Goal: Task Accomplishment & Management: Complete application form

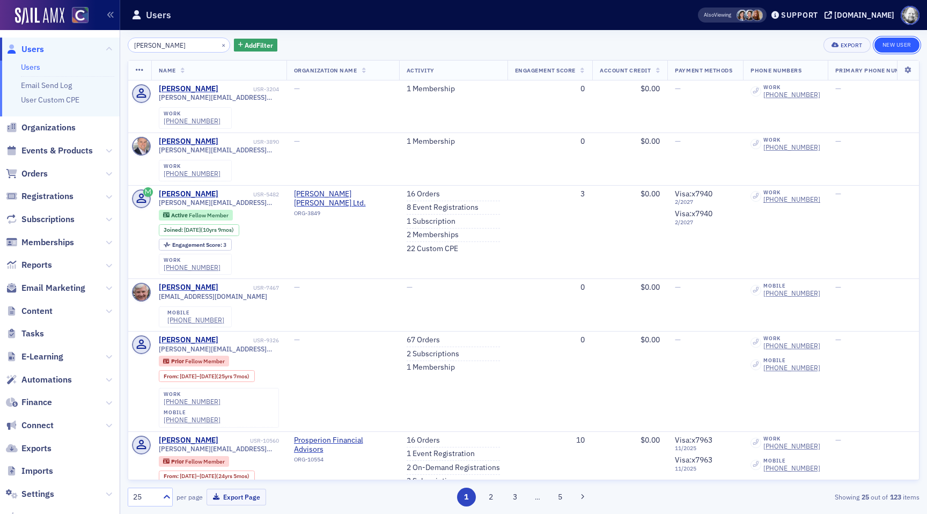
click at [896, 40] on link "New User" at bounding box center [896, 45] width 45 height 15
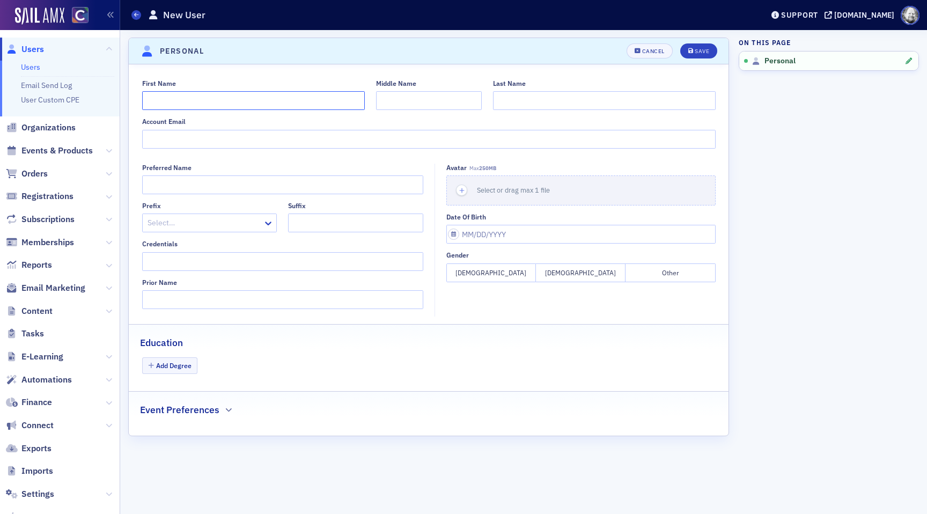
click at [235, 96] on input "First Name" at bounding box center [253, 100] width 223 height 19
type input "Craig"
type input "Shawn"
click at [693, 53] on span "Save" at bounding box center [698, 51] width 21 height 6
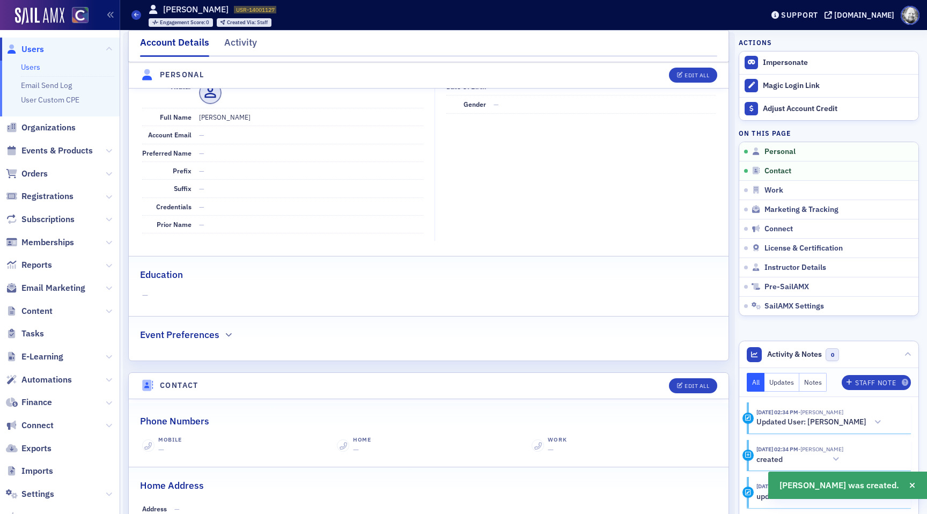
scroll to position [129, 0]
drag, startPoint x: 220, startPoint y: 10, endPoint x: 285, endPoint y: 10, distance: 65.4
click at [286, 10] on div "Users Craig Shawn USR-14001127 14001127 Engagement Score : 0 Created Via : Staff" at bounding box center [438, 14] width 615 height 31
copy span "USR-14001127"
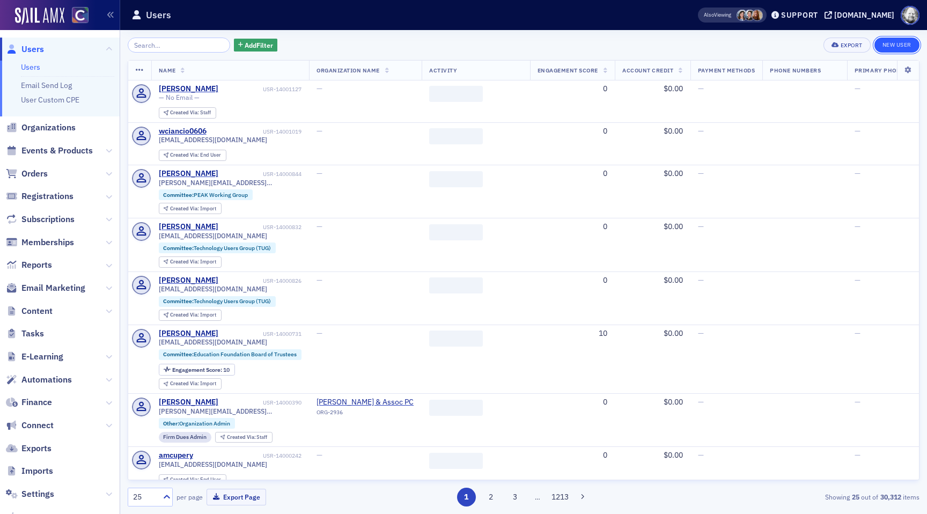
click at [893, 39] on link "New User" at bounding box center [896, 45] width 45 height 15
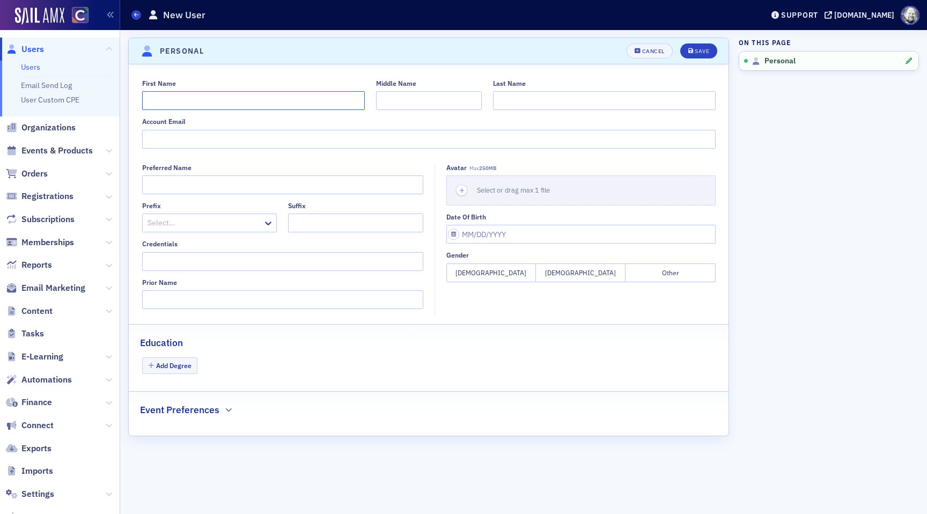
click at [227, 94] on input "First Name" at bounding box center [253, 100] width 223 height 19
type input "J. David"
paste input "Barba"
type input "Barba"
click at [695, 45] on button "Save" at bounding box center [698, 50] width 37 height 15
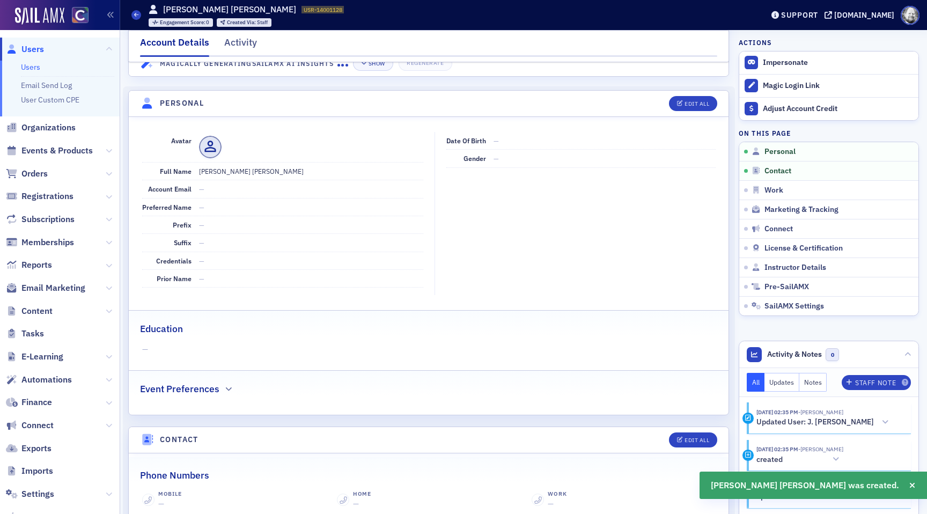
scroll to position [129, 0]
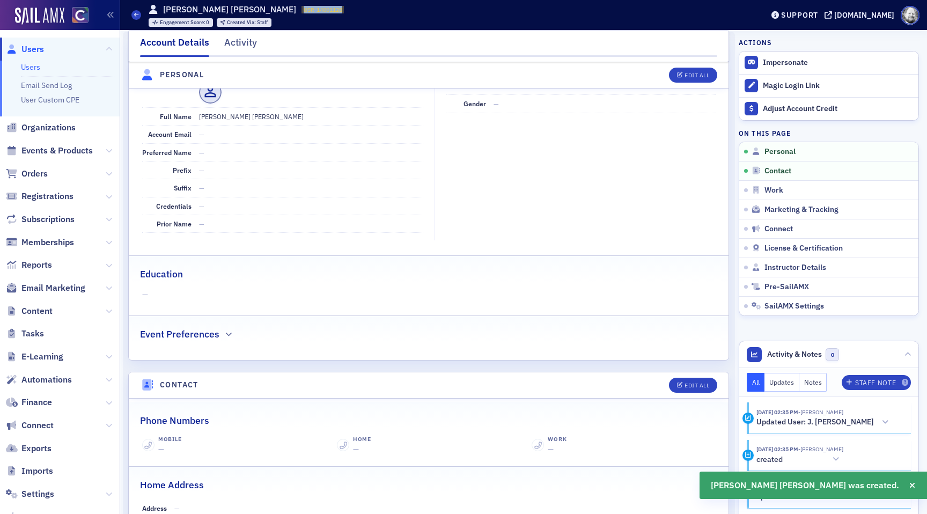
drag, startPoint x: 227, startPoint y: 10, endPoint x: 269, endPoint y: 11, distance: 41.3
click at [269, 10] on div "J. David Barba USR-14001128 14001128 Engagement Score : 0 Created Via : Staff" at bounding box center [247, 15] width 196 height 24
copy span "USR-14001128"
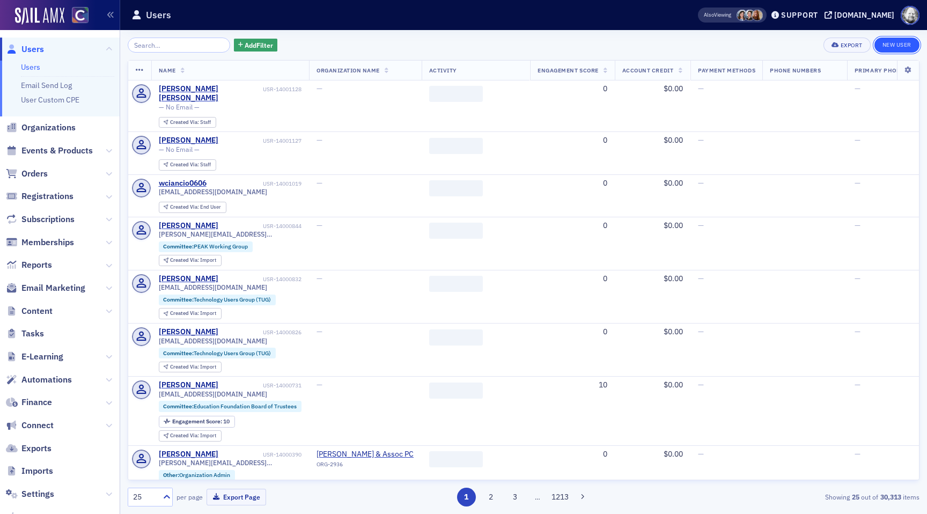
click at [897, 46] on link "New User" at bounding box center [896, 45] width 45 height 15
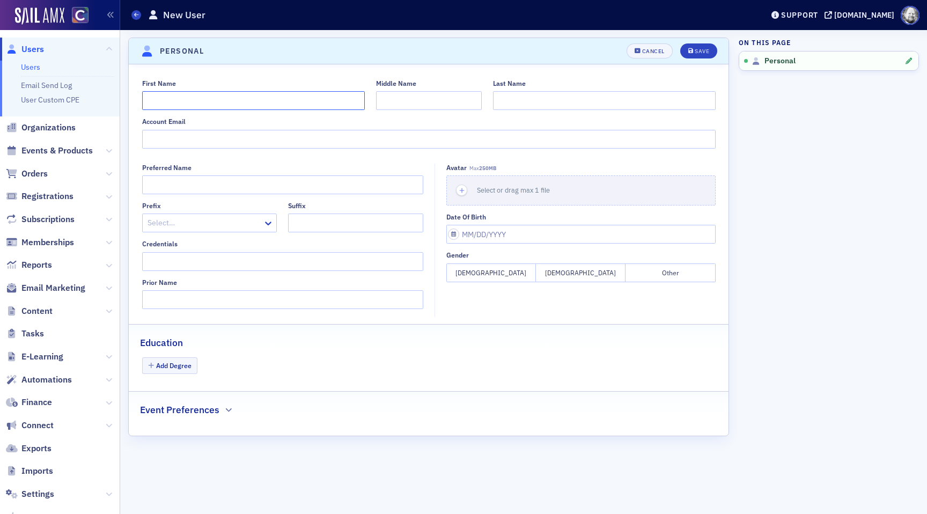
click at [285, 96] on input "First Name" at bounding box center [253, 100] width 223 height 19
type input "Erin"
paste input "Herlihy"
type input "Herlihy"
click at [698, 50] on div "Save" at bounding box center [701, 51] width 14 height 6
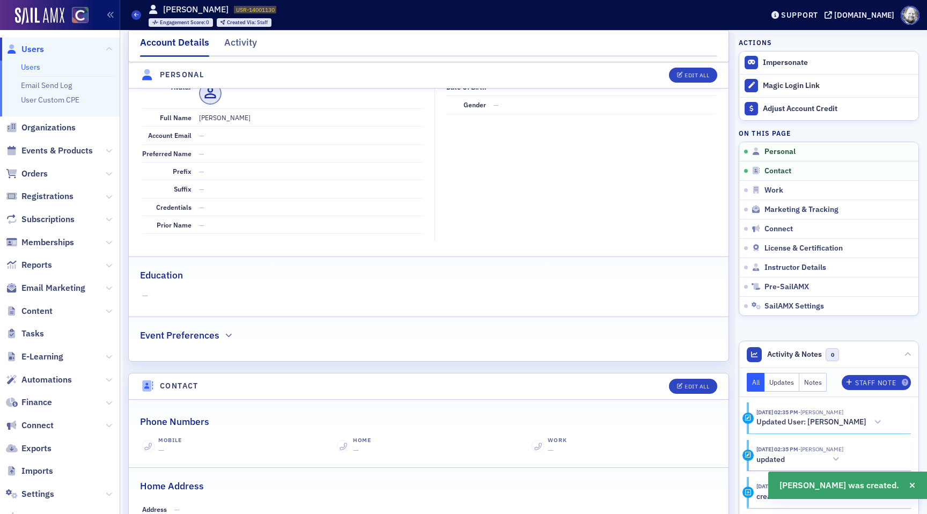
scroll to position [129, 0]
drag, startPoint x: 216, startPoint y: 10, endPoint x: 262, endPoint y: 11, distance: 46.1
click at [262, 11] on div "Erin Herlihy USR-14001130 14001130 Engagement Score : 0 Created Via : Staff" at bounding box center [213, 15] width 128 height 24
copy span "USR-14001130"
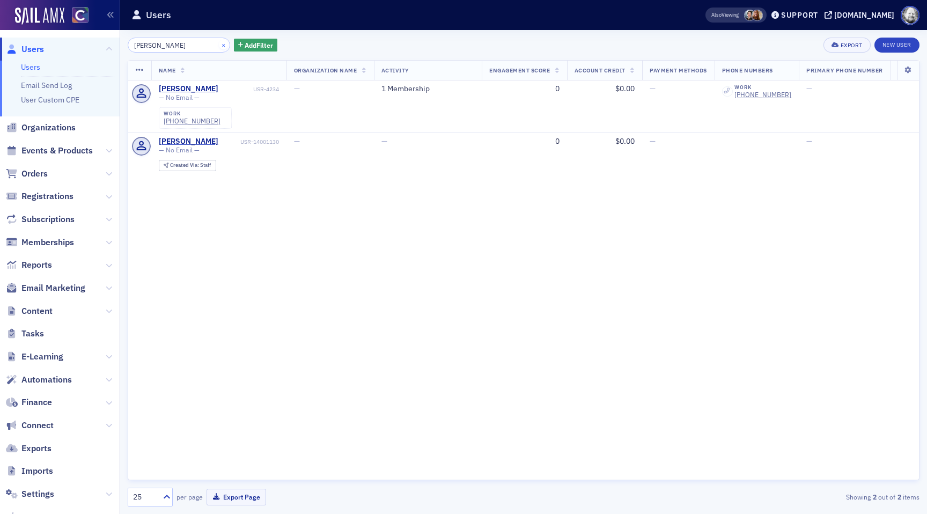
type input "Herlihy"
click at [219, 42] on button "×" at bounding box center [224, 45] width 10 height 10
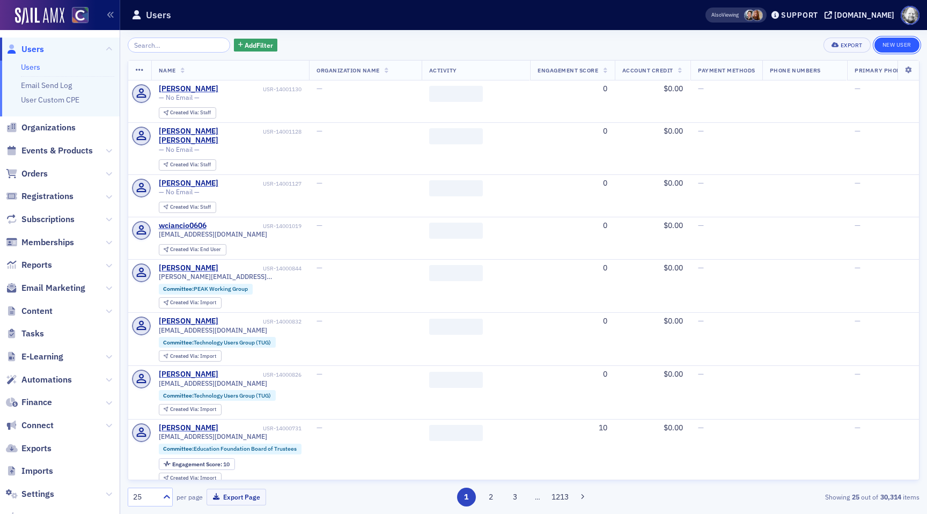
click at [905, 46] on link "New User" at bounding box center [896, 45] width 45 height 15
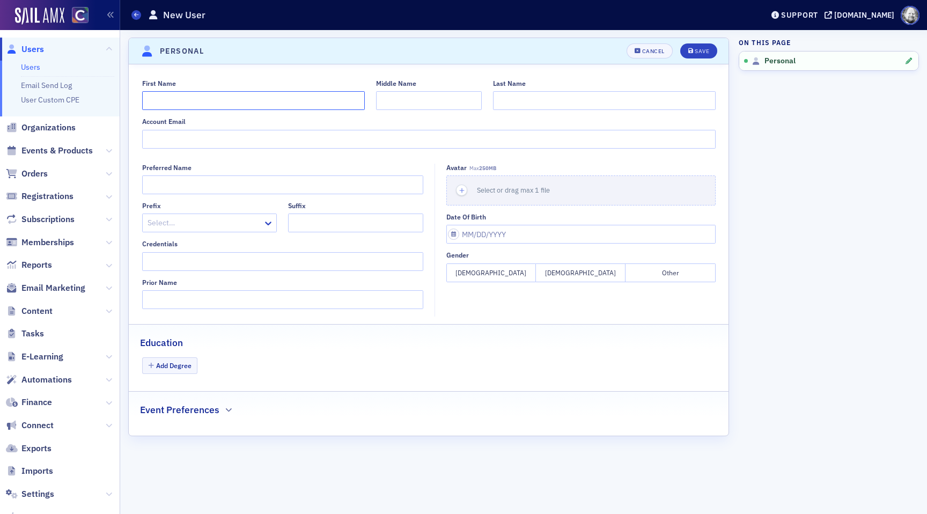
click at [293, 100] on input "First Name" at bounding box center [253, 100] width 223 height 19
type input "Jennifer"
paste input "Sadler"
type input "Sadler"
click at [37, 64] on link "Users" at bounding box center [30, 67] width 19 height 10
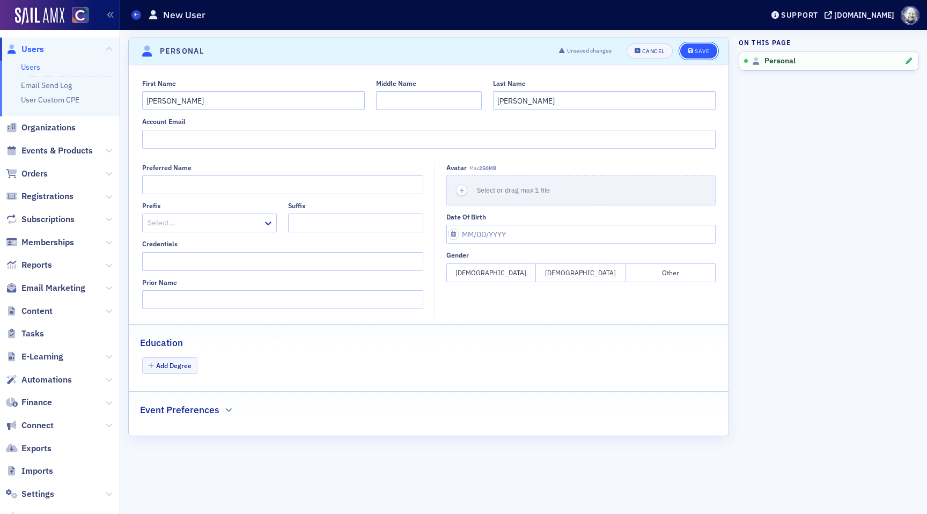
click at [698, 52] on div "Save" at bounding box center [701, 51] width 14 height 6
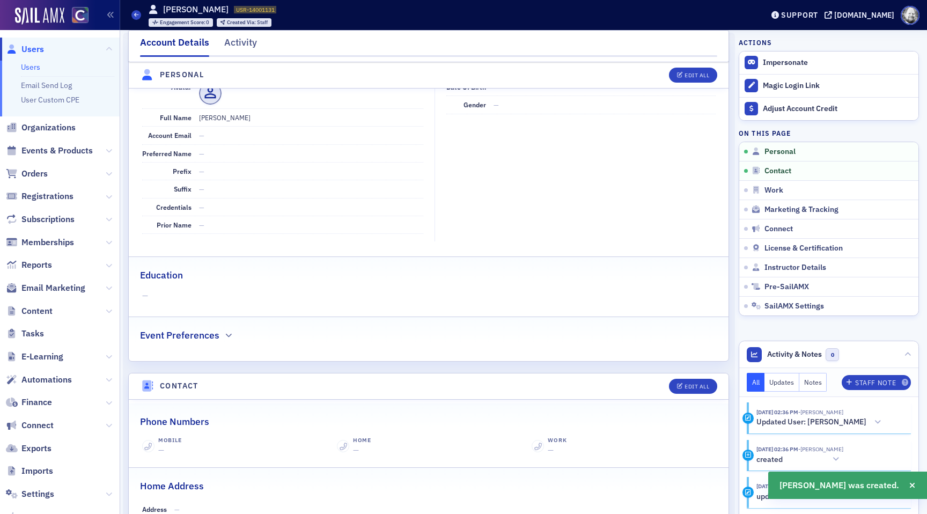
scroll to position [129, 0]
drag, startPoint x: 230, startPoint y: 9, endPoint x: 281, endPoint y: 9, distance: 51.5
click at [281, 9] on div "Users Jennifer Sadler USR-14001131 14001131 Engagement Score : 0 Created Via : …" at bounding box center [438, 14] width 615 height 31
copy span "USR-14001131"
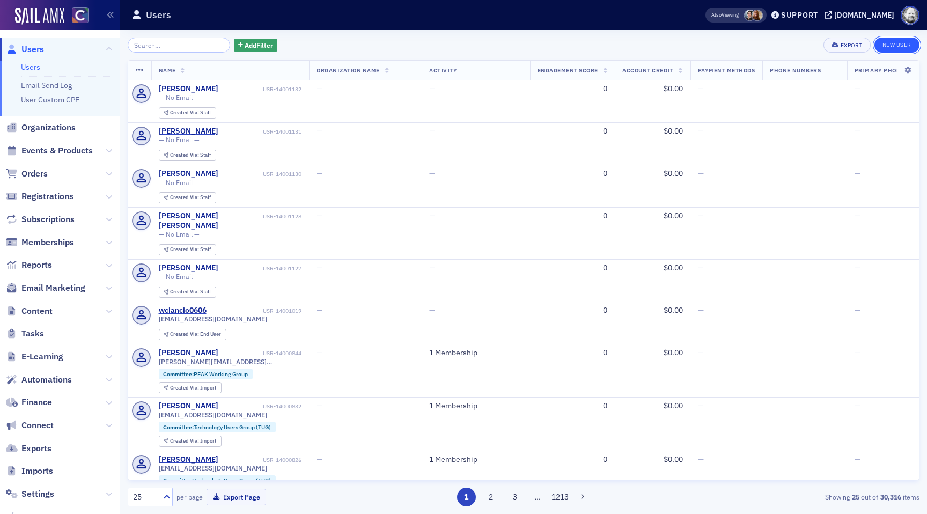
click at [884, 50] on link "New User" at bounding box center [896, 45] width 45 height 15
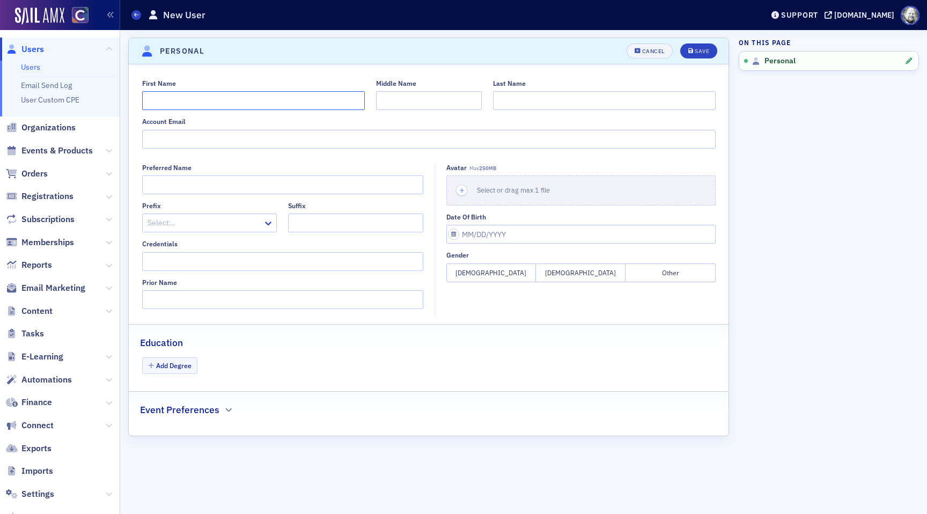
click at [231, 101] on input "First Name" at bounding box center [253, 100] width 223 height 19
paste input "Sherlyn Farrell"
type input "Sherlyn"
paste input "Farrell"
type input "Farrell"
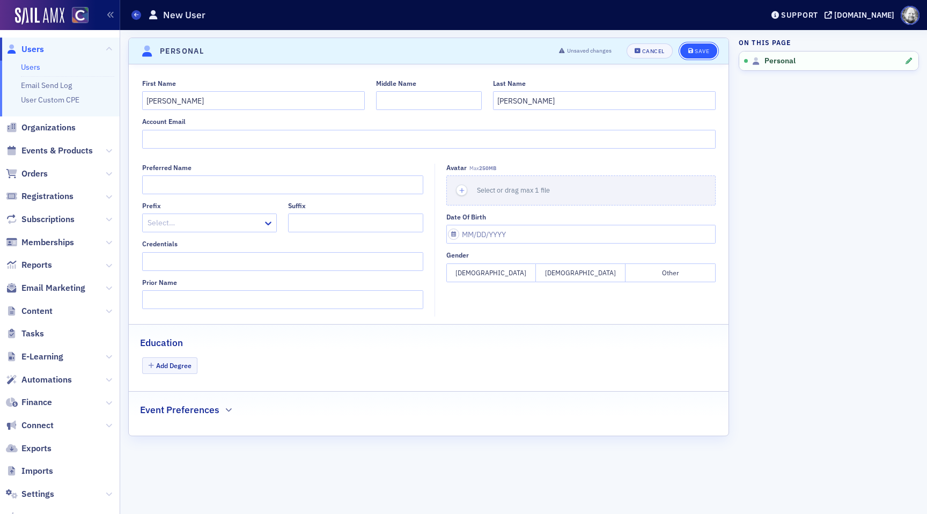
click at [702, 51] on div "Save" at bounding box center [701, 51] width 14 height 6
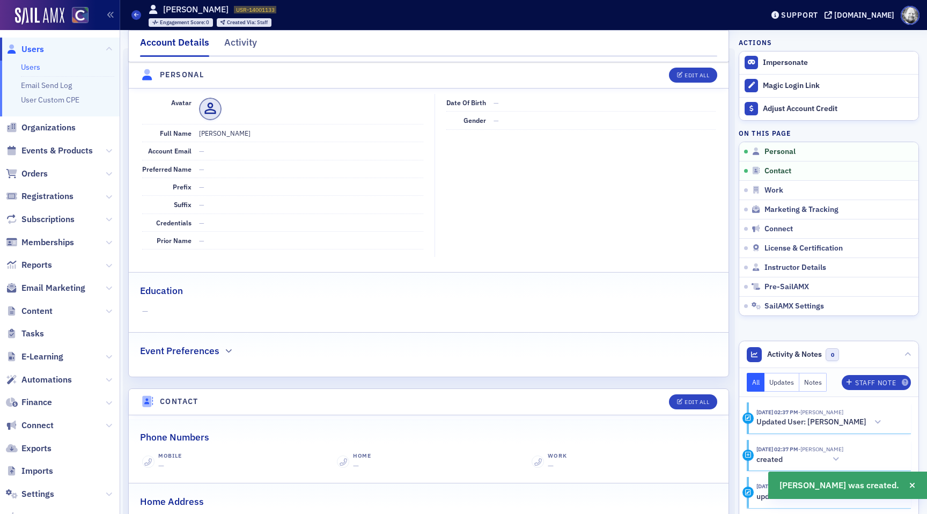
scroll to position [129, 0]
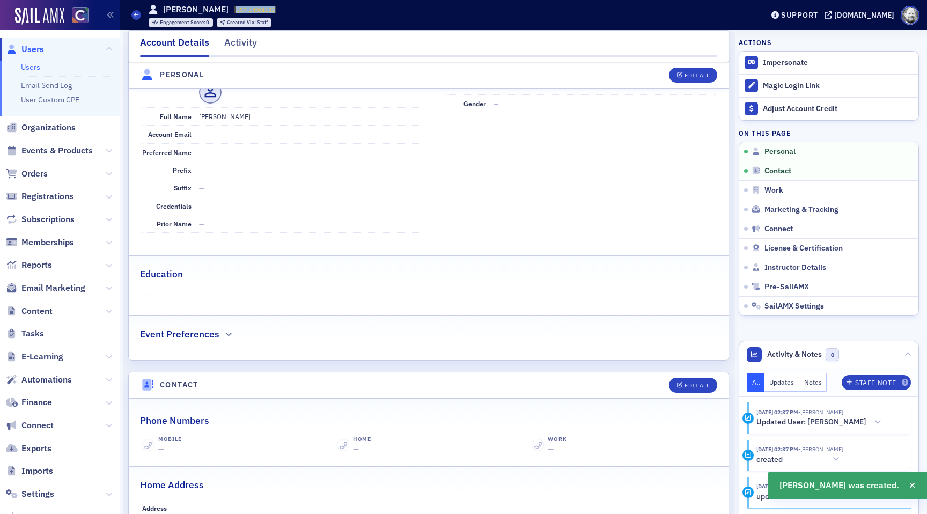
drag, startPoint x: 227, startPoint y: 10, endPoint x: 288, endPoint y: 10, distance: 61.7
click at [289, 10] on div "Users Sherlyn Farrell USR-14001133 14001133 Engagement Score : 0 Created Via : …" at bounding box center [438, 14] width 615 height 31
copy span "USR-14001133"
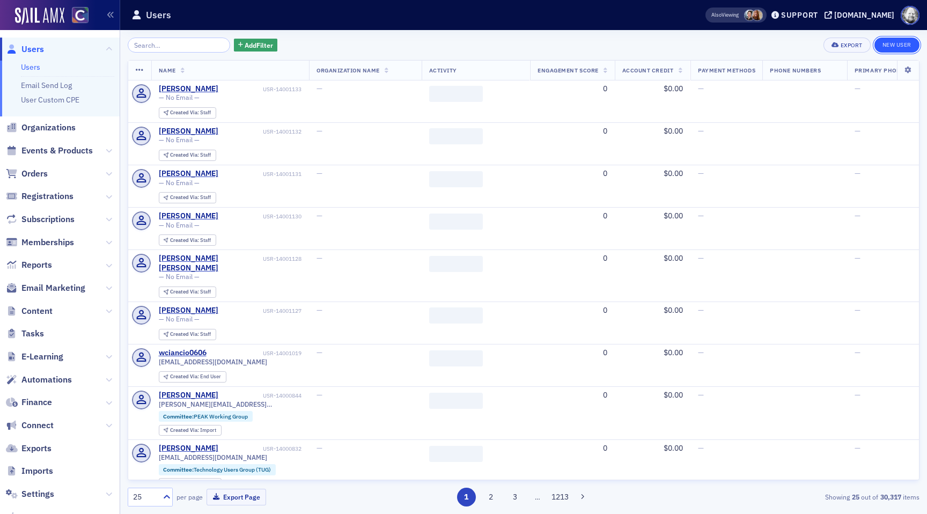
click at [902, 43] on link "New User" at bounding box center [896, 45] width 45 height 15
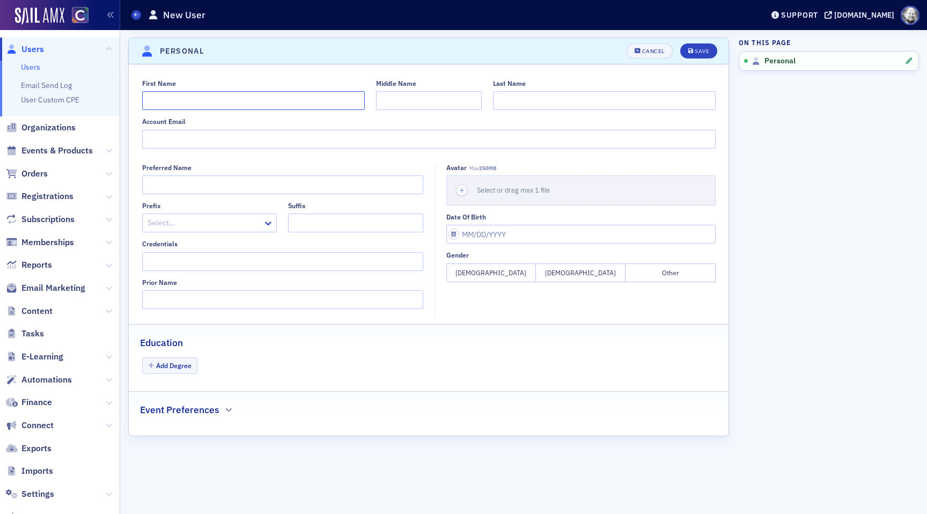
click at [265, 107] on input "First Name" at bounding box center [253, 100] width 223 height 19
type input "Roy"
paste input "McCollom"
type input "McCollom"
click at [713, 46] on button "Save" at bounding box center [698, 50] width 37 height 15
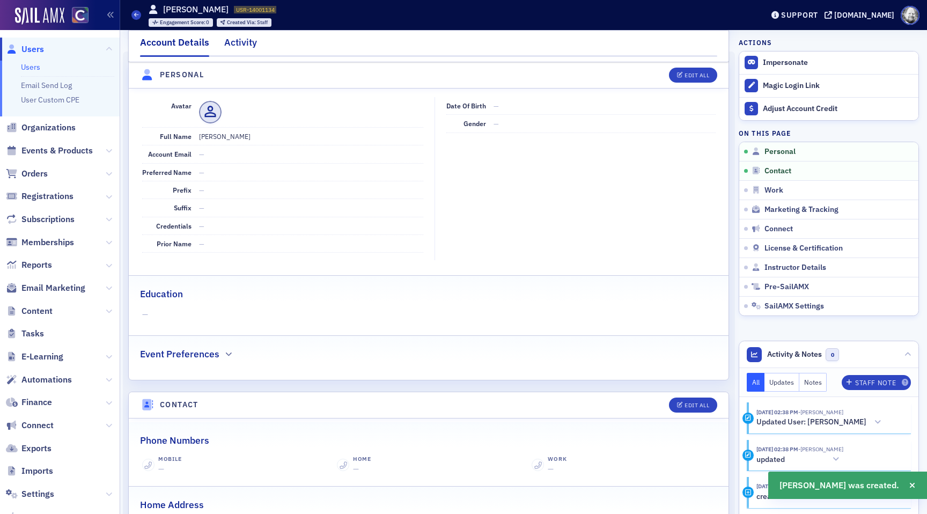
scroll to position [129, 0]
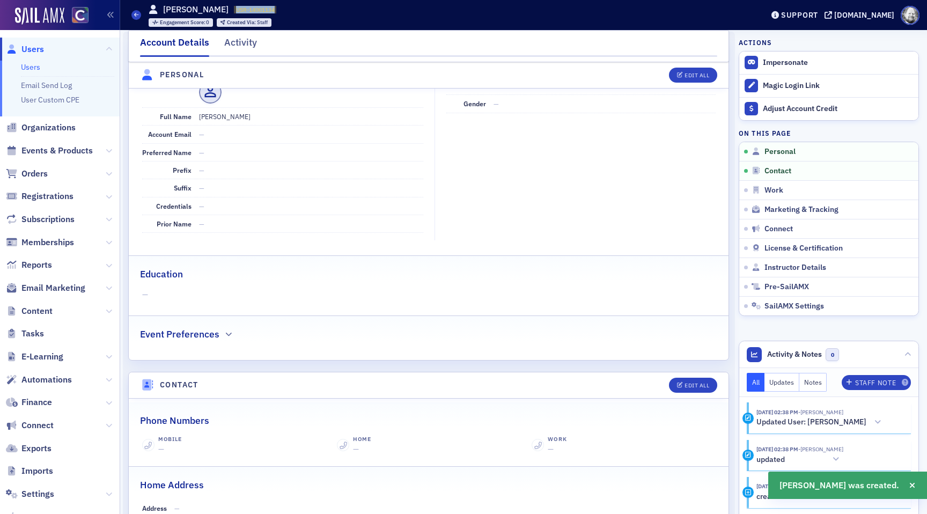
drag, startPoint x: 225, startPoint y: 10, endPoint x: 273, endPoint y: 11, distance: 48.8
click at [274, 11] on div "Users Roy McCollom USR-14001134 14001134 Engagement Score : 0 Created Via : Sta…" at bounding box center [438, 14] width 615 height 31
copy span "USR-14001134"
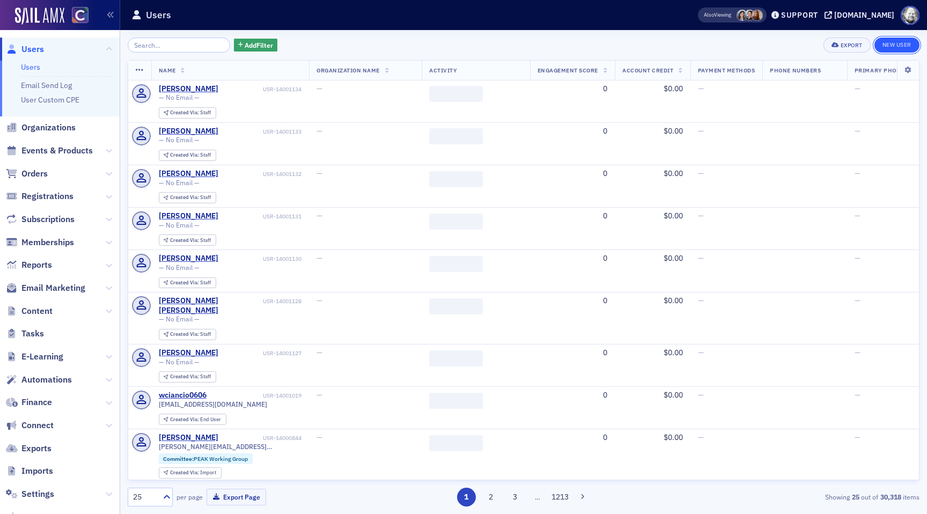
click at [882, 40] on link "New User" at bounding box center [896, 45] width 45 height 15
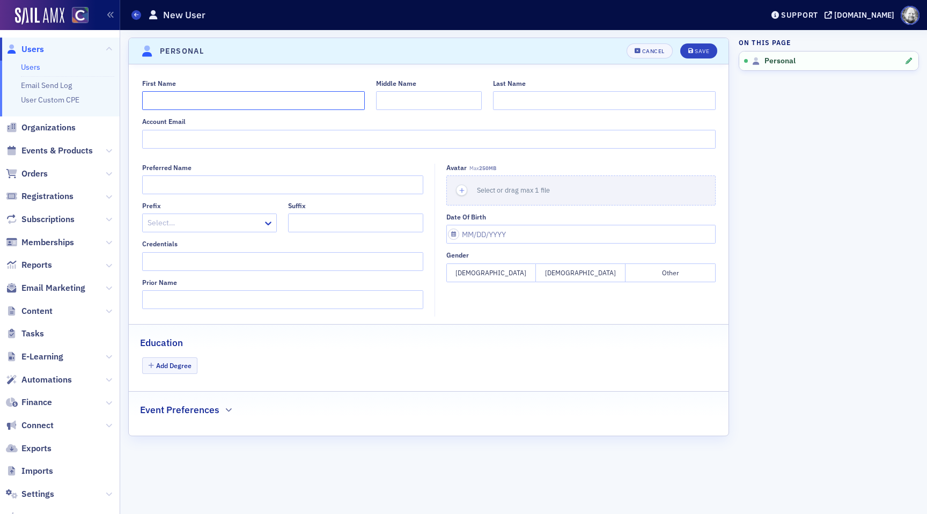
click at [310, 98] on input "First Name" at bounding box center [253, 100] width 223 height 19
type input "R. Calvin"
paste input "Bennett"
type input "Bennett"
click at [708, 50] on div "Save" at bounding box center [701, 51] width 14 height 6
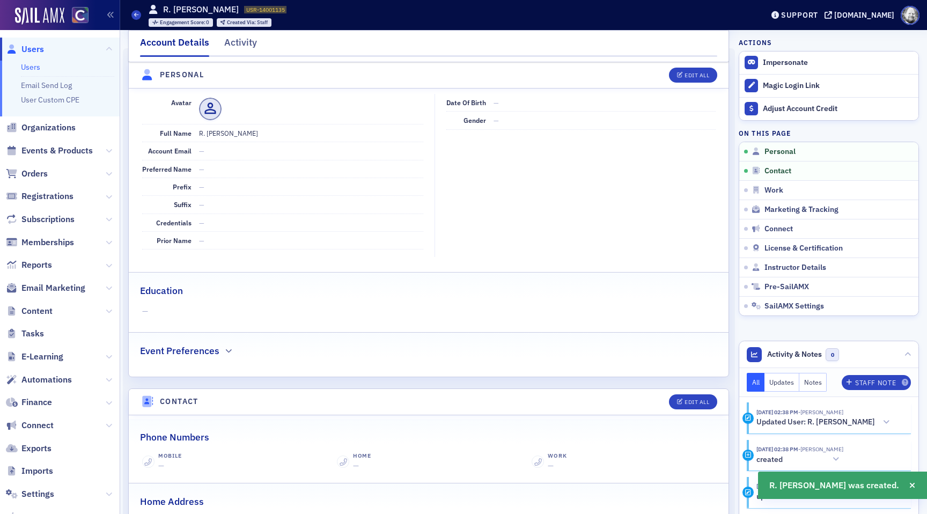
scroll to position [129, 0]
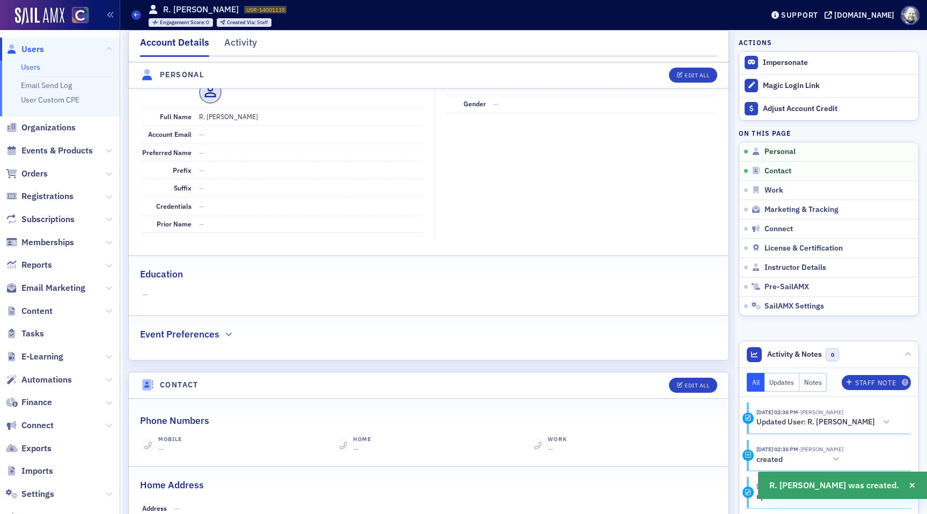
click at [246, 11] on span "USR-14001135" at bounding box center [265, 10] width 39 height 8
click at [293, 44] on nav "Account Details Activity" at bounding box center [428, 45] width 577 height 21
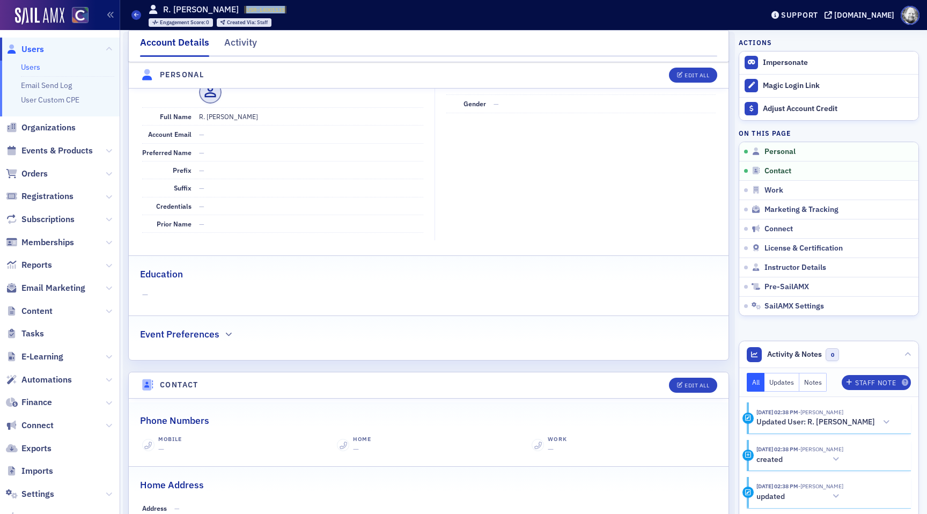
drag, startPoint x: 236, startPoint y: 7, endPoint x: 282, endPoint y: 7, distance: 46.1
click at [282, 7] on div "Users R. Calvin Bennett USR-14001135 14001135 Engagement Score : 0 Created Via …" at bounding box center [438, 14] width 615 height 31
copy span "USR-14001135"
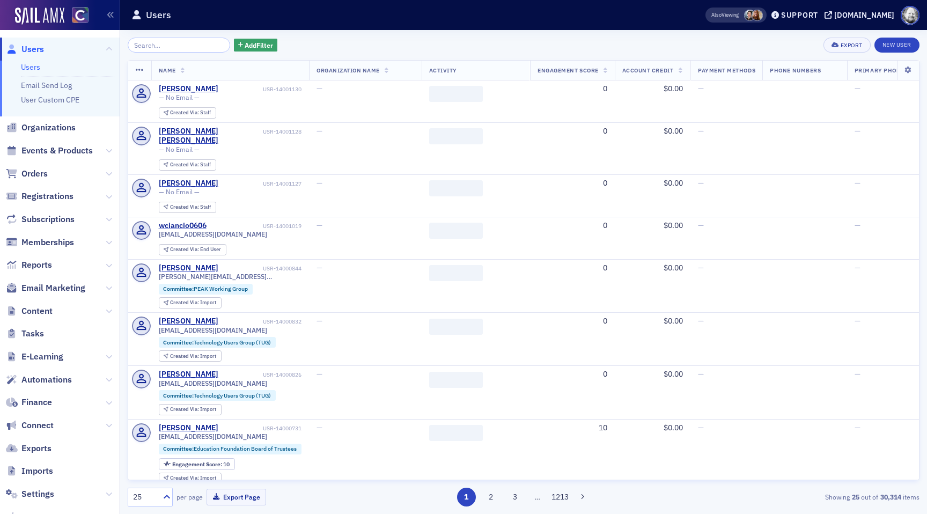
click at [188, 45] on input "search" at bounding box center [179, 45] width 102 height 15
type input "h"
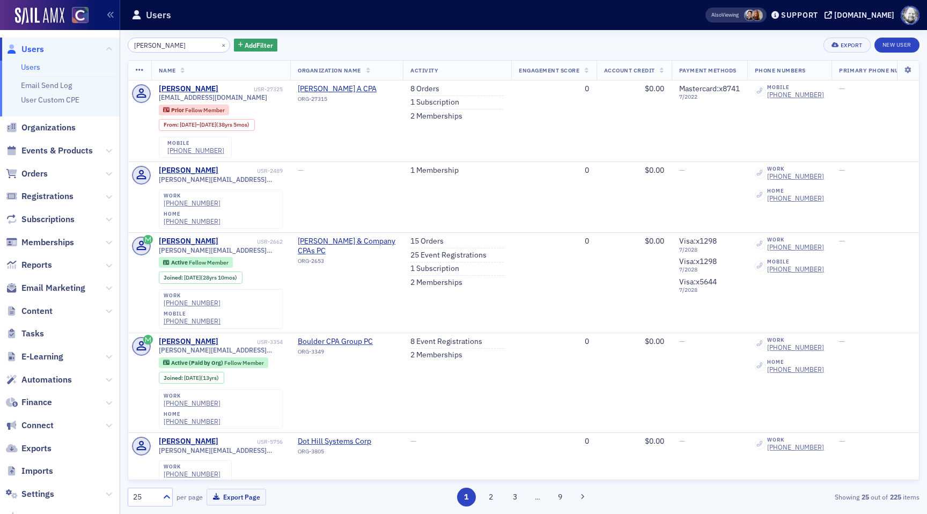
type input "jennifer sadler"
click at [470, 178] on td "1 Membership" at bounding box center [457, 197] width 108 height 71
click at [184, 48] on input "jennifer sadler" at bounding box center [179, 45] width 102 height 15
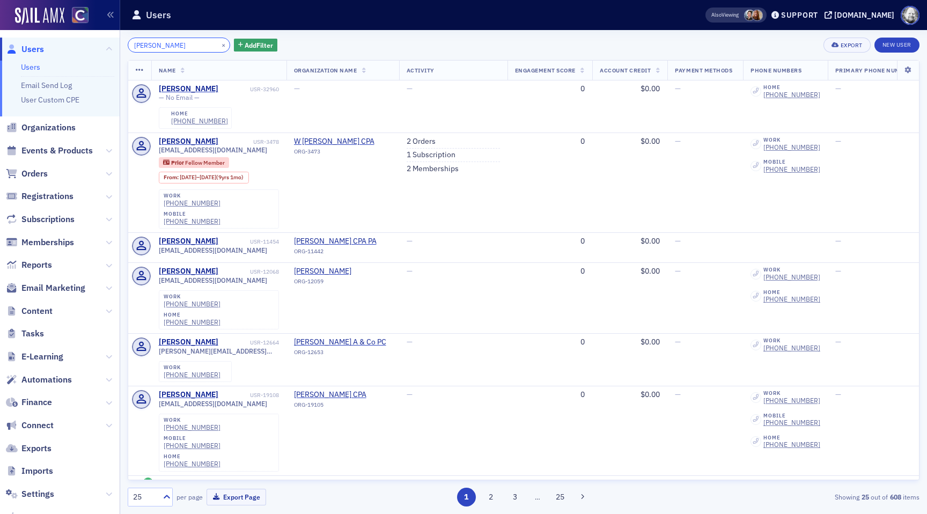
type input "michael may"
click at [908, 43] on link "New User" at bounding box center [896, 45] width 45 height 15
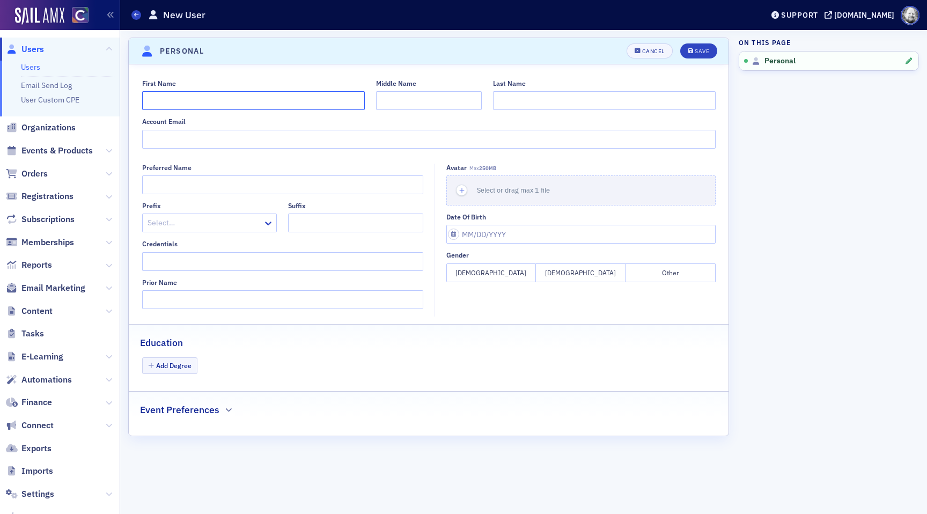
click at [211, 108] on input "First Name" at bounding box center [253, 100] width 223 height 19
type input "Michael"
type input "May"
click at [711, 51] on button "Save" at bounding box center [698, 50] width 37 height 15
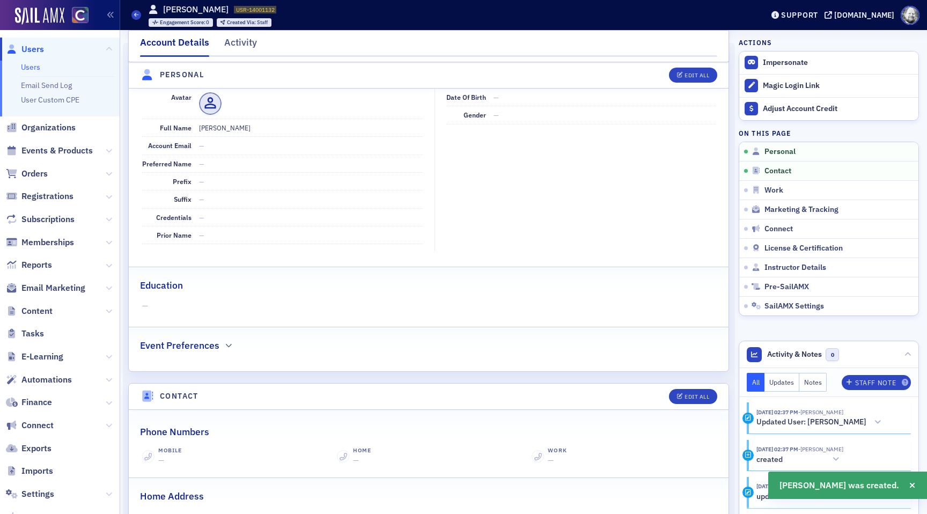
scroll to position [129, 0]
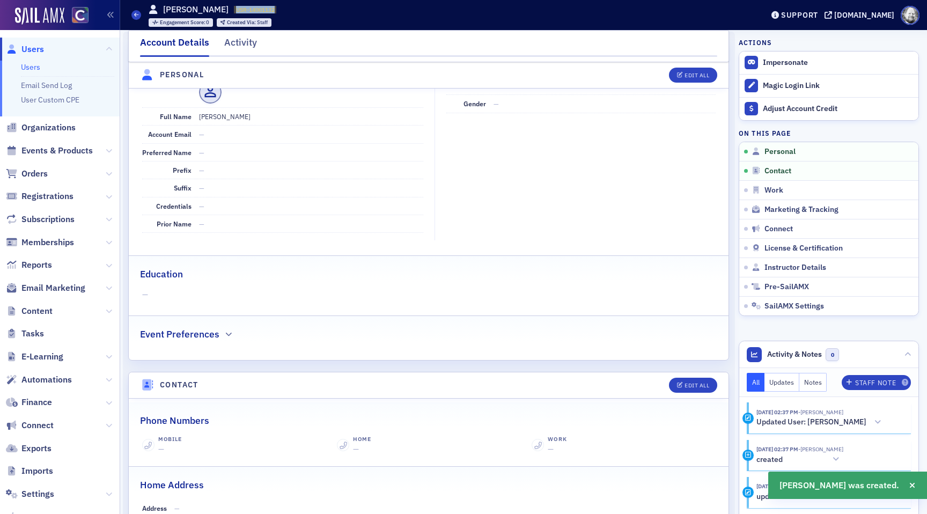
drag, startPoint x: 217, startPoint y: 9, endPoint x: 265, endPoint y: 9, distance: 48.8
click at [267, 9] on div "Michael May USR-14001132 14001132 Engagement Score : 0 Created Via : Staff" at bounding box center [213, 15] width 128 height 24
copy span "USR-14001132"
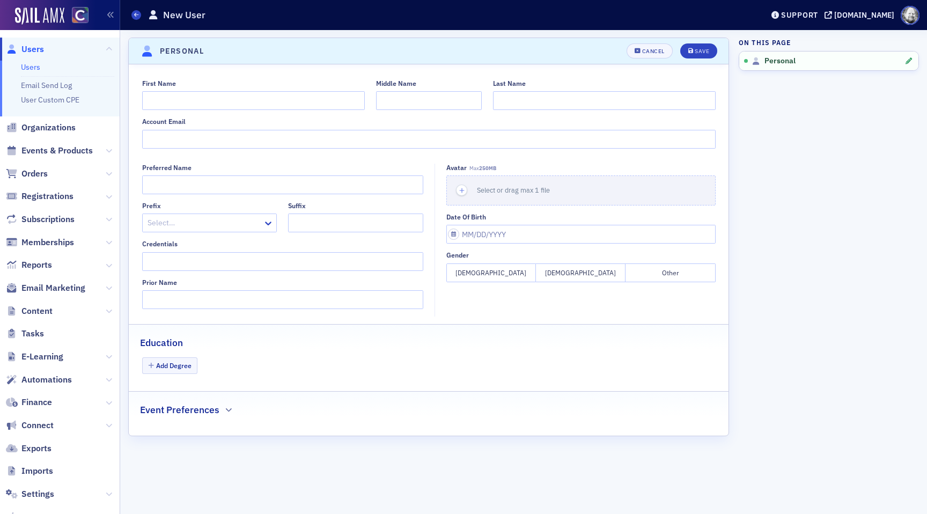
click at [478, 88] on div "Middle Name" at bounding box center [429, 94] width 106 height 31
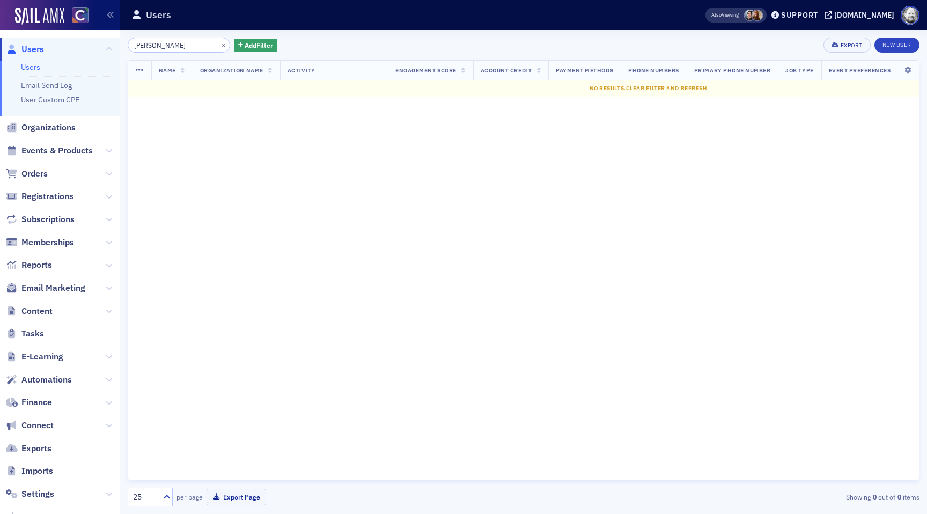
type input "Sherlyn Farrell"
click at [181, 44] on input "Sherlyn Farrell" at bounding box center [179, 45] width 102 height 15
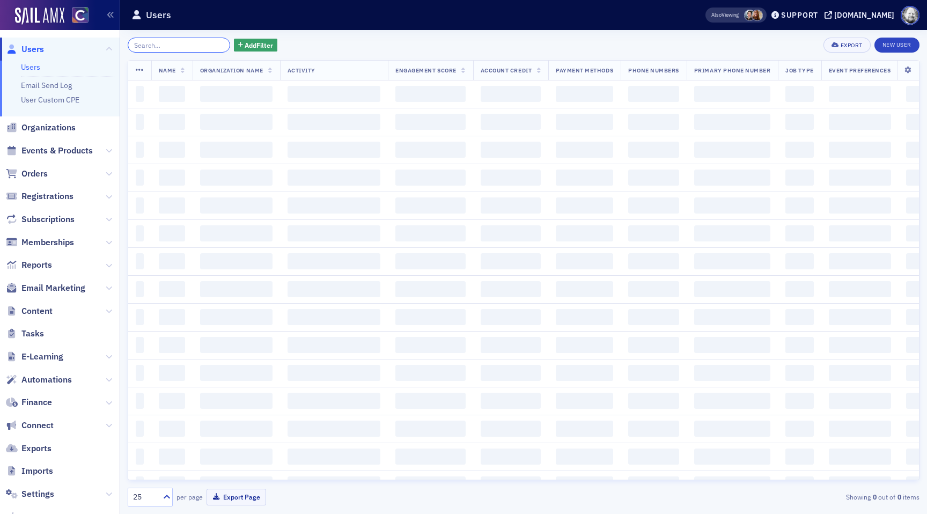
paste input "McCollom"
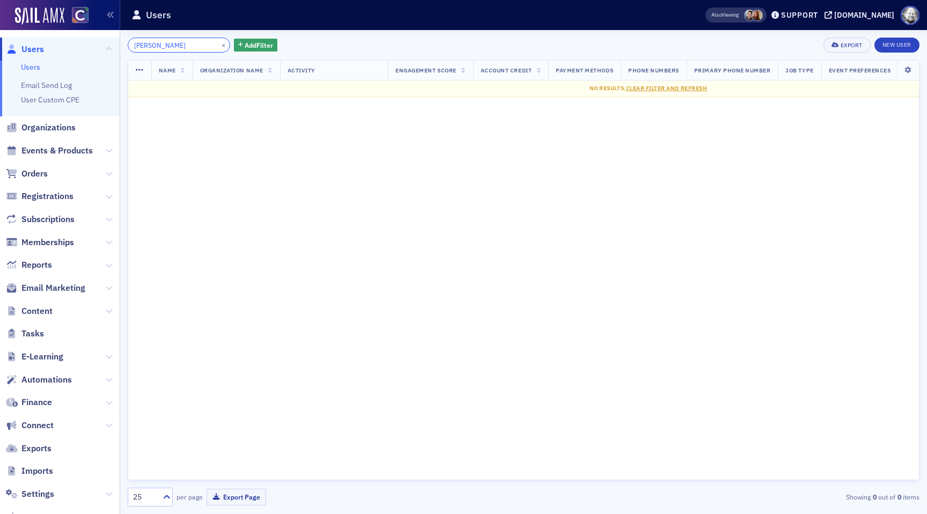
type input "McCollom"
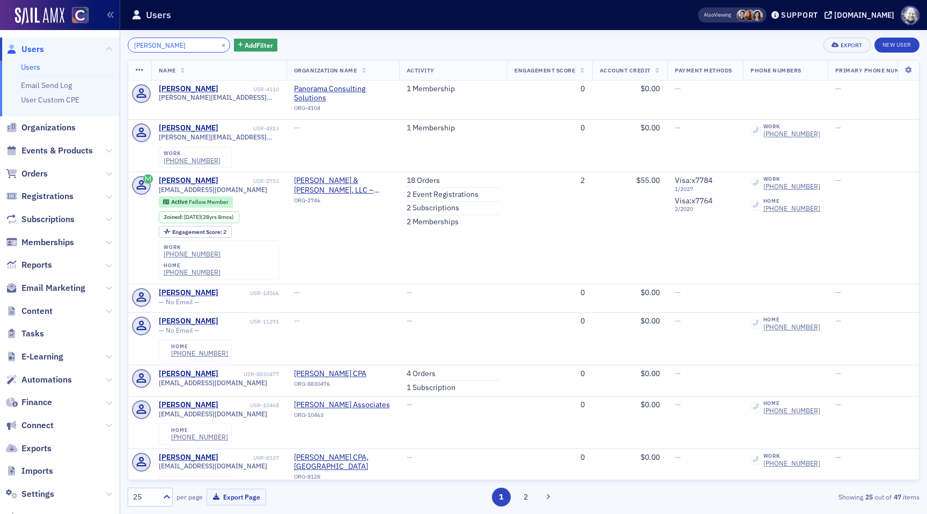
type input "calvin Bennett"
click at [219, 43] on button "×" at bounding box center [224, 45] width 10 height 10
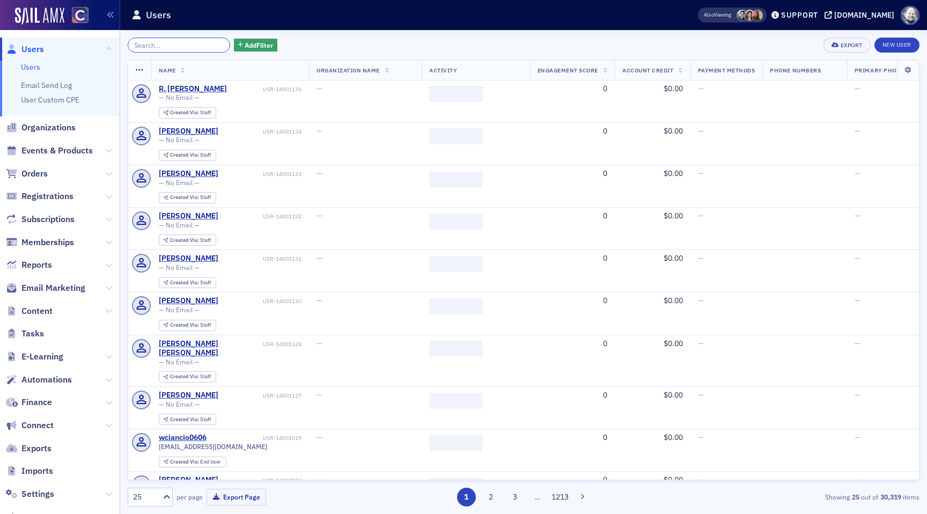
click at [212, 43] on input "search" at bounding box center [179, 45] width 102 height 15
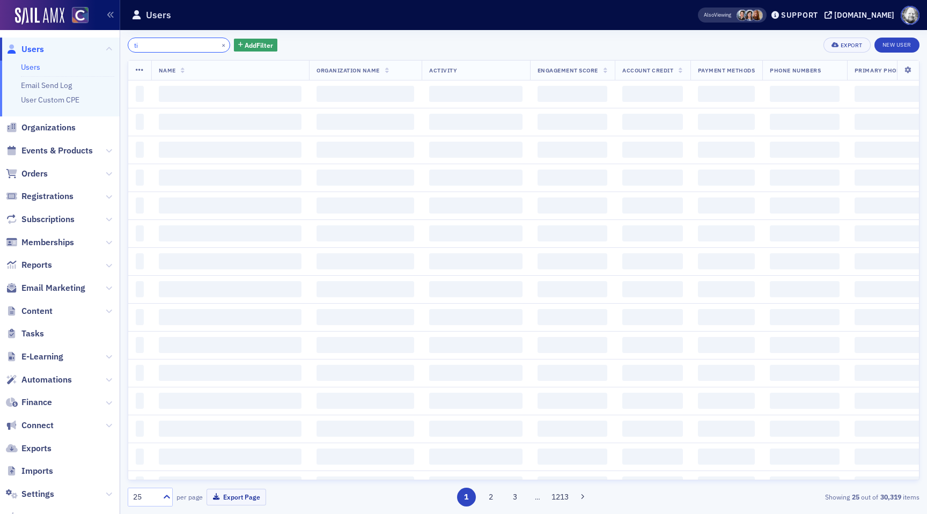
type input "t"
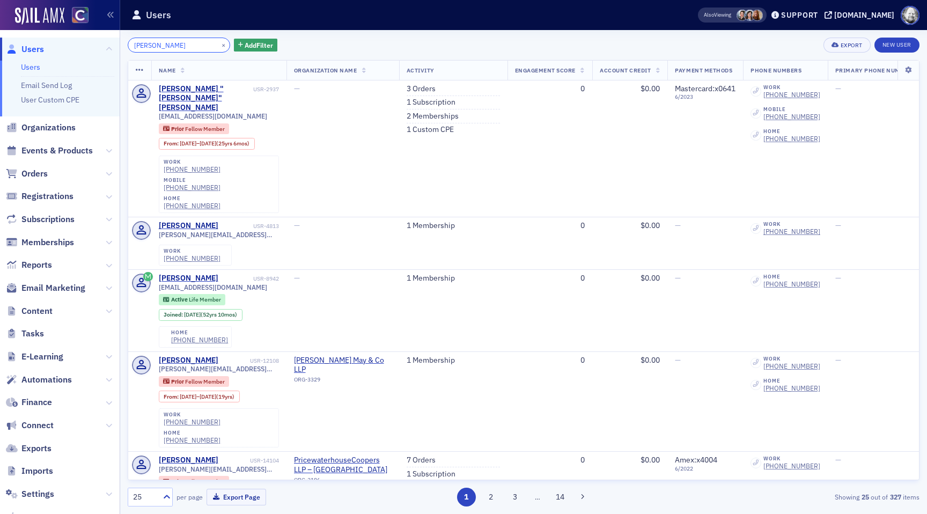
type input "[PERSON_NAME]"
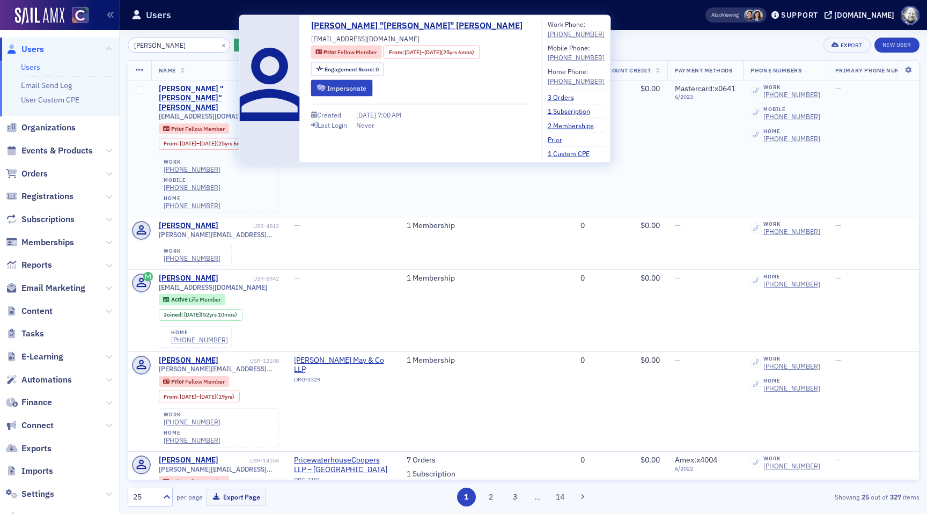
click at [220, 87] on div "[PERSON_NAME] "[PERSON_NAME]" [PERSON_NAME]" at bounding box center [205, 98] width 92 height 28
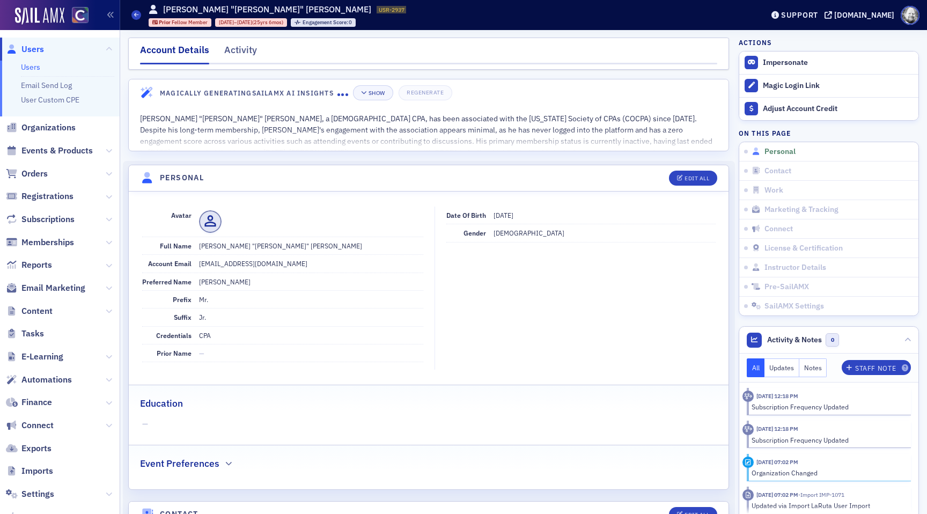
click at [792, 154] on span "Personal" at bounding box center [779, 152] width 31 height 10
click at [832, 241] on link "License & Certification" at bounding box center [828, 247] width 179 height 19
click at [815, 245] on span "License & Certification" at bounding box center [803, 248] width 78 height 10
click at [780, 207] on span "Marketing & Tracking" at bounding box center [801, 210] width 74 height 10
click at [234, 51] on div "Activity" at bounding box center [240, 53] width 33 height 20
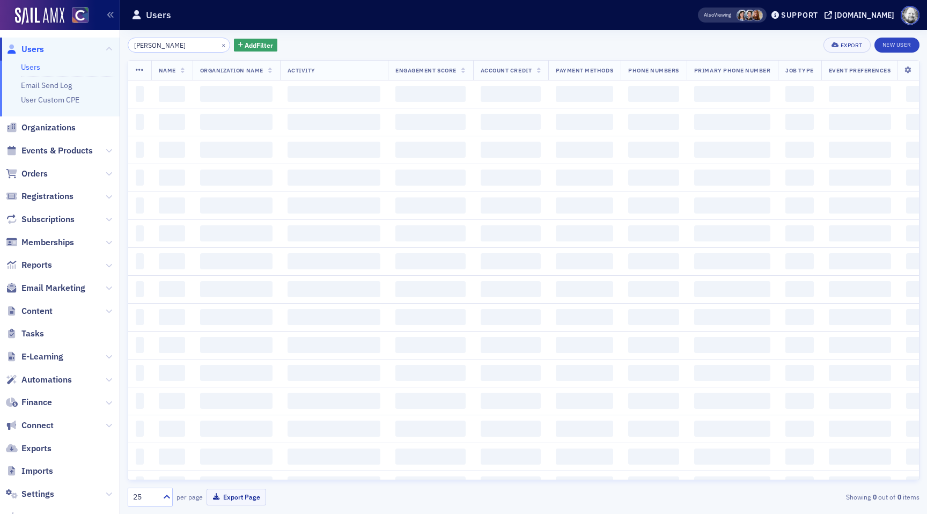
click at [191, 61] on th "Name" at bounding box center [171, 71] width 41 height 20
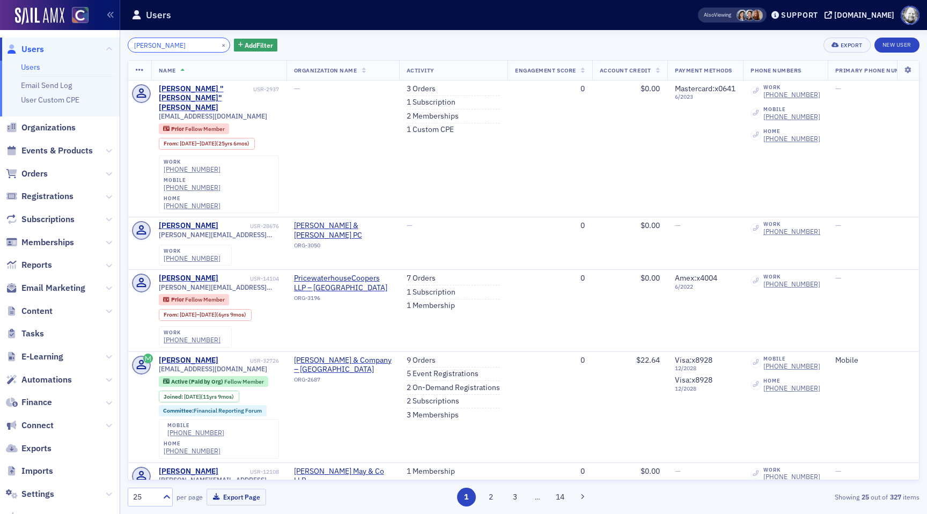
click at [177, 46] on input "[PERSON_NAME]" at bounding box center [179, 45] width 102 height 15
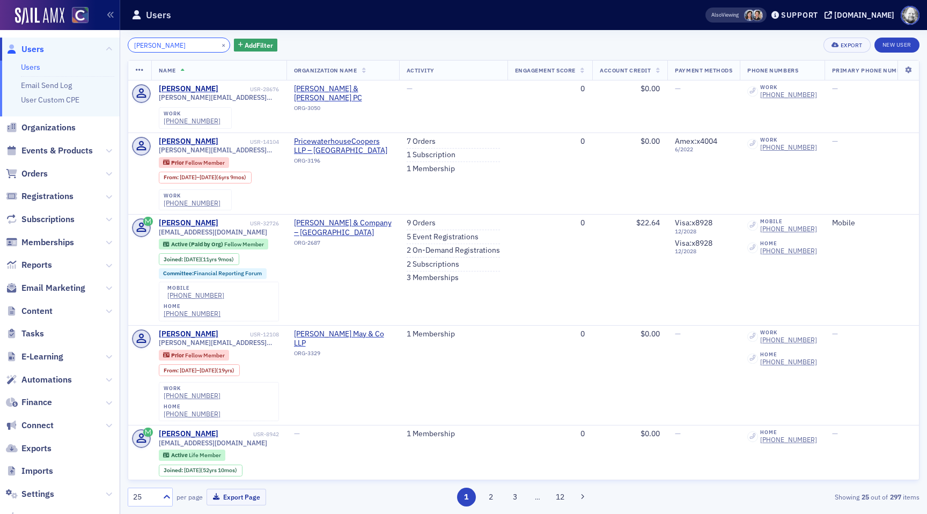
click at [165, 47] on input "[PERSON_NAME]" at bounding box center [179, 45] width 102 height 15
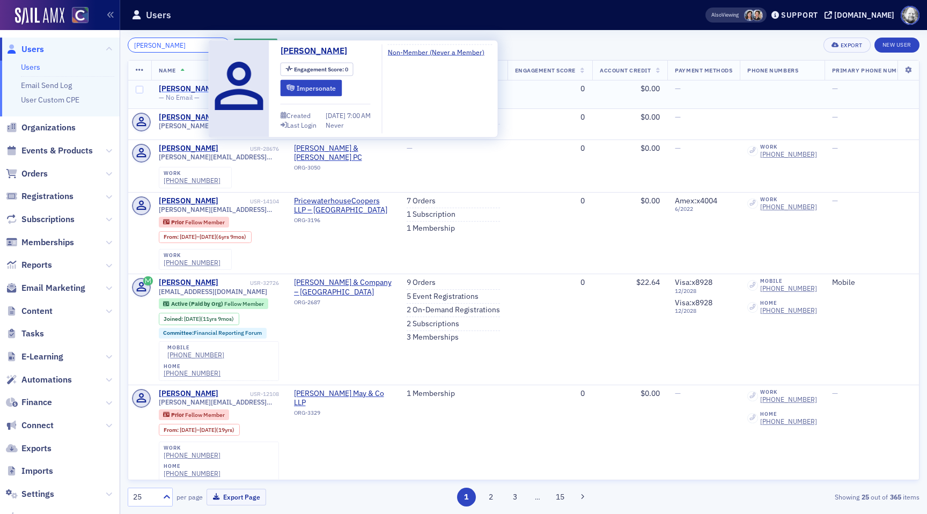
type input "[PERSON_NAME]"
click at [195, 90] on div "[PERSON_NAME]" at bounding box center [189, 89] width 60 height 10
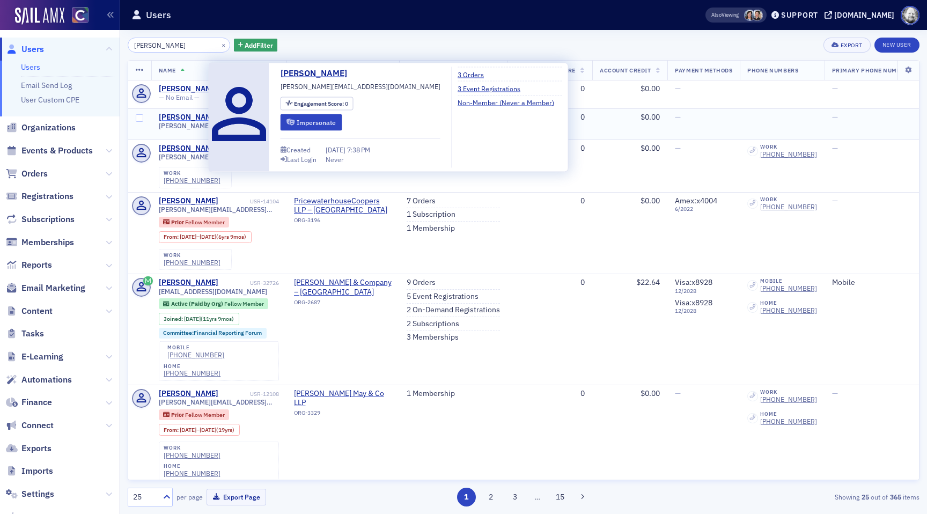
click at [193, 113] on div "[PERSON_NAME]" at bounding box center [189, 118] width 60 height 10
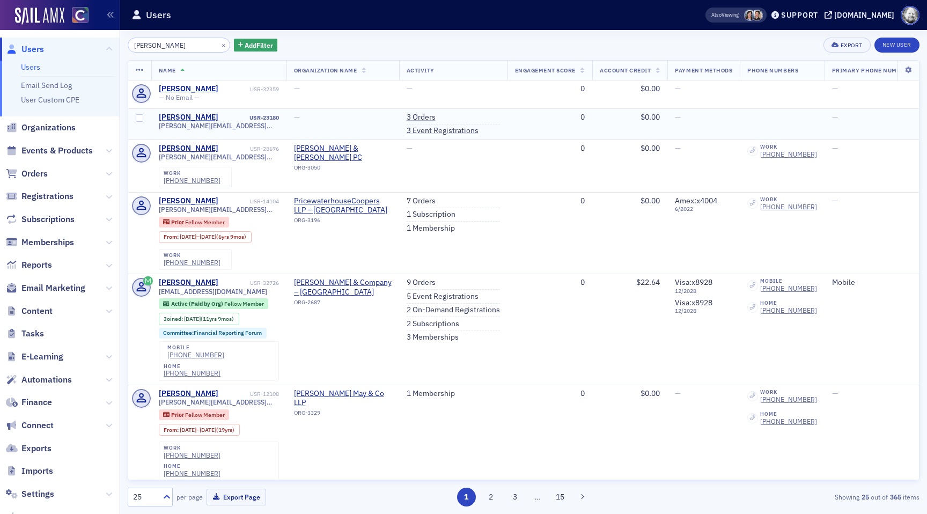
click at [181, 116] on div "[PERSON_NAME]" at bounding box center [189, 118] width 60 height 10
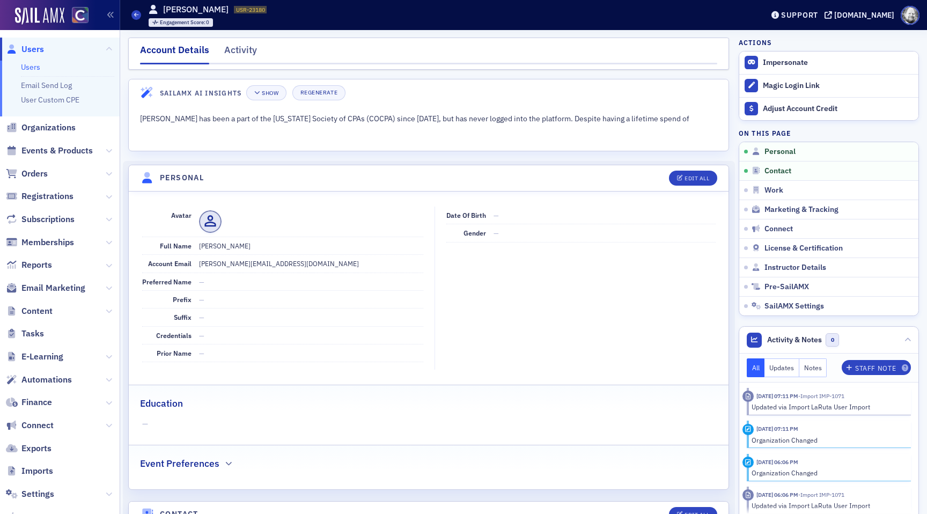
click at [181, 116] on div "View" at bounding box center [429, 128] width 600 height 45
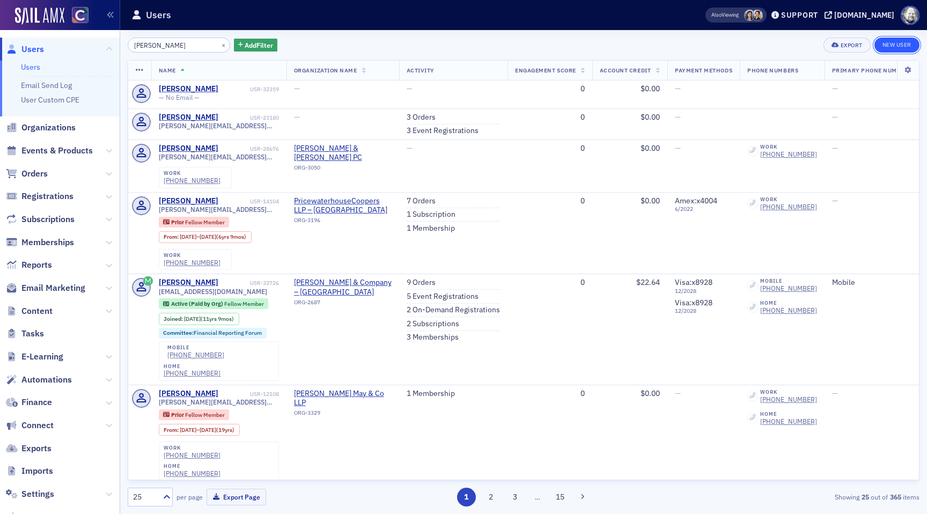
click at [890, 45] on link "New User" at bounding box center [896, 45] width 45 height 15
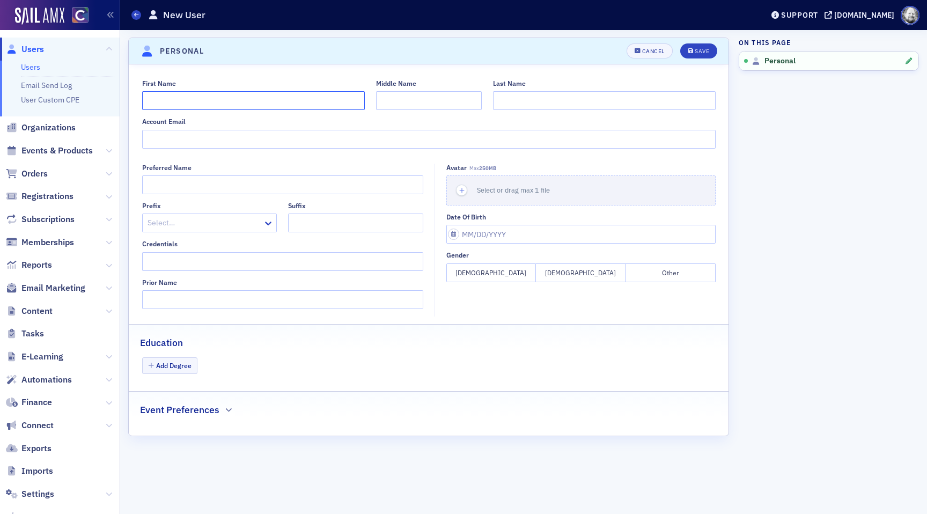
click at [233, 99] on input "First Name" at bounding box center [253, 100] width 223 height 19
type input "[PERSON_NAME]"
type input "K"
type input "J"
type input "K"
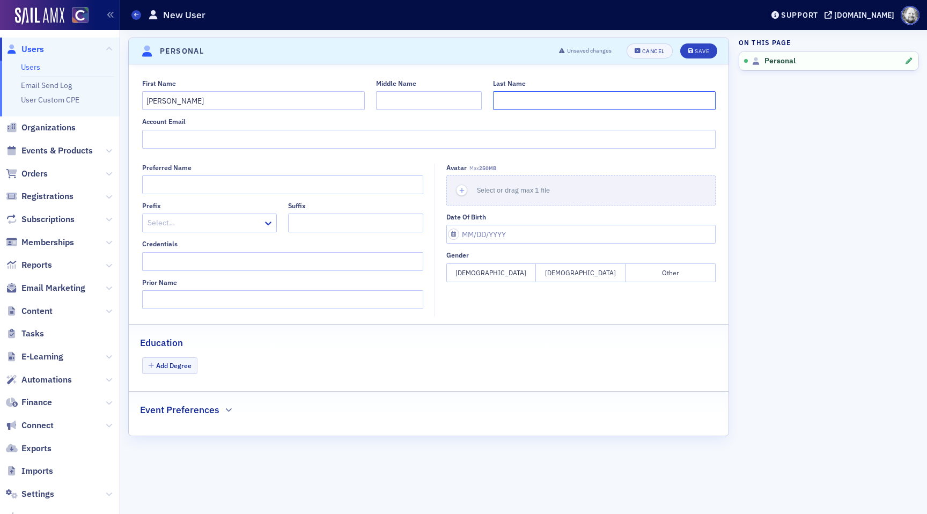
type input "J"
type input "[PERSON_NAME]"
click at [689, 51] on icon "submit" at bounding box center [690, 51] width 5 height 6
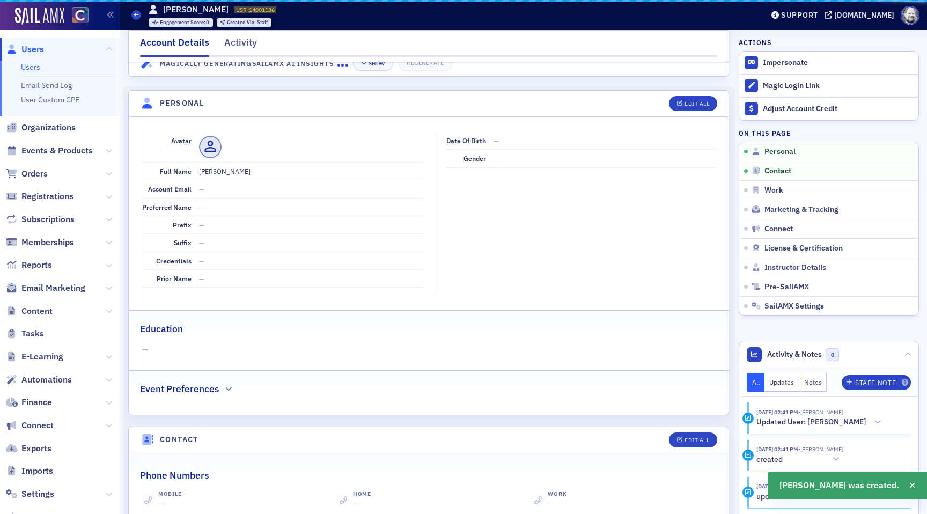
scroll to position [129, 0]
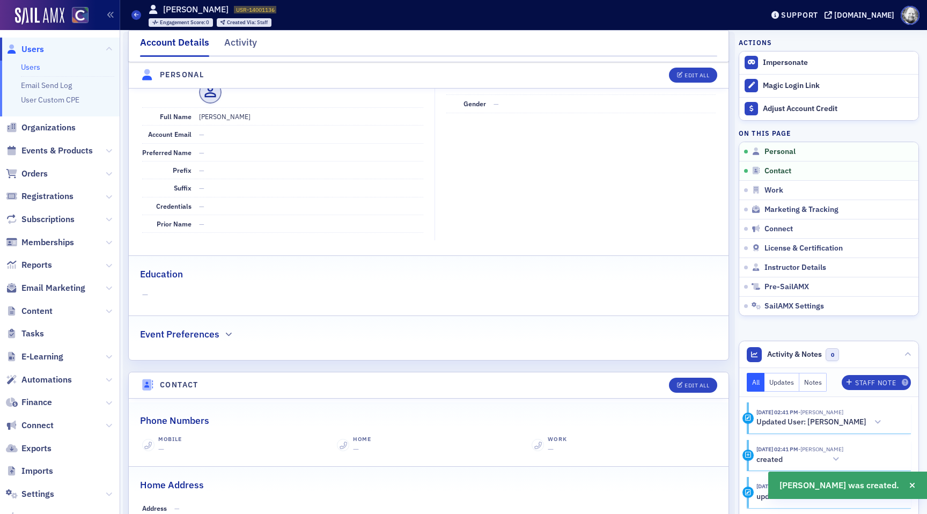
click at [236, 8] on span "USR-14001136" at bounding box center [255, 10] width 39 height 8
copy div "USR-14001136 14001136"
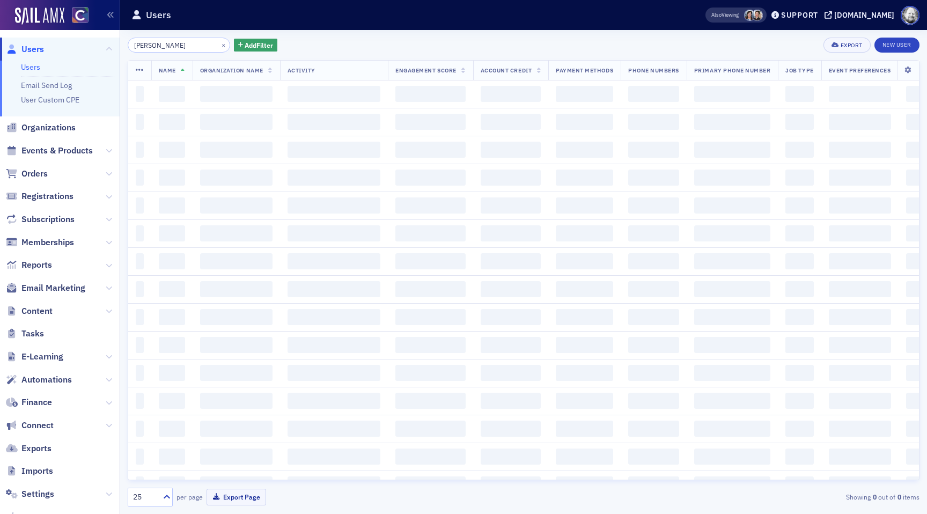
click at [100, 45] on div "Prod Users Users Email Send Log User Custom CPE Organizations Events & Products…" at bounding box center [463, 257] width 927 height 514
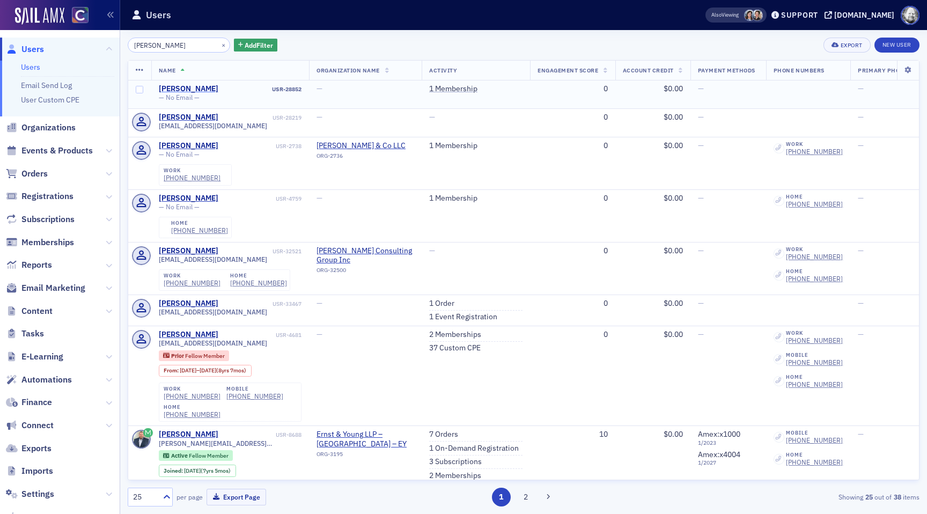
type input "[PERSON_NAME]"
click at [193, 87] on div "[PERSON_NAME]" at bounding box center [189, 89] width 60 height 10
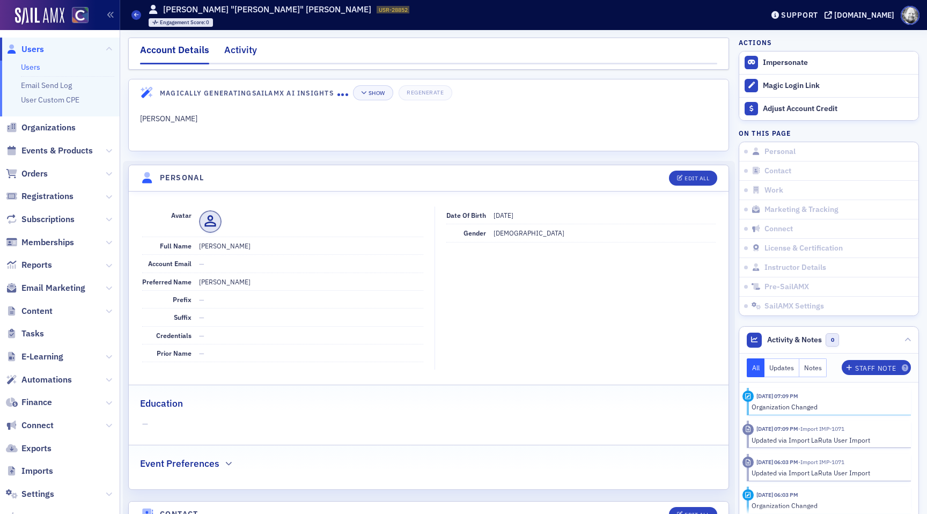
click at [241, 48] on div "Activity" at bounding box center [240, 53] width 33 height 20
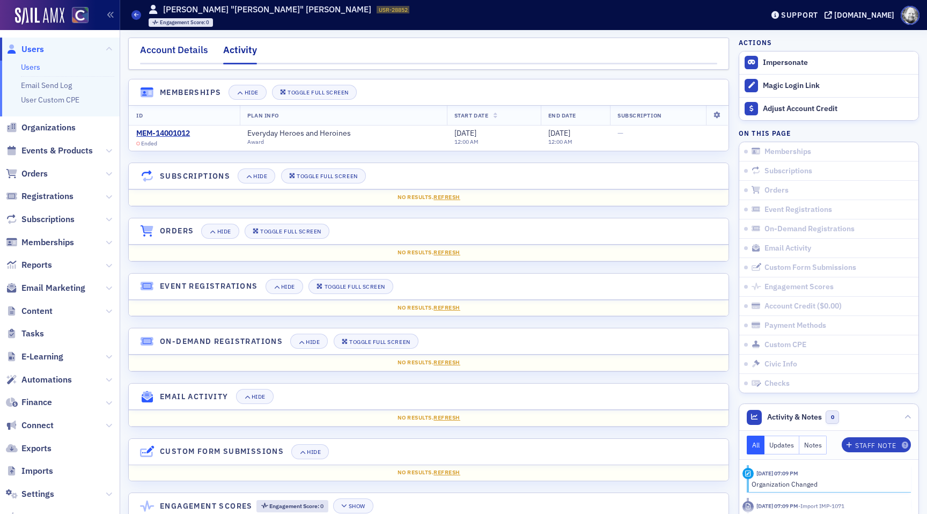
click at [186, 50] on div "Account Details" at bounding box center [174, 53] width 68 height 20
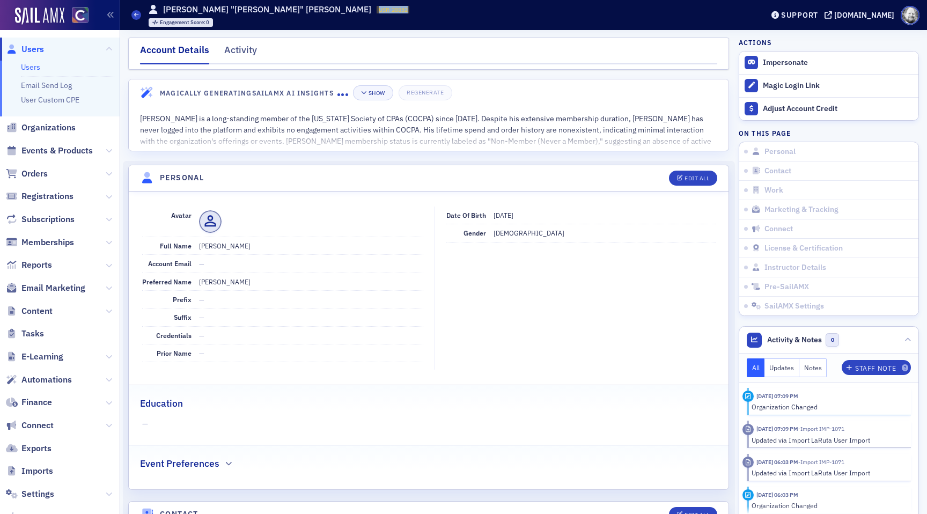
drag, startPoint x: 272, startPoint y: 8, endPoint x: 330, endPoint y: 8, distance: 58.4
click at [331, 8] on div "Users [PERSON_NAME] "[PERSON_NAME]" [PERSON_NAME] USR-28852 28852 Engagement Sc…" at bounding box center [438, 14] width 615 height 31
copy span "USR-28852"
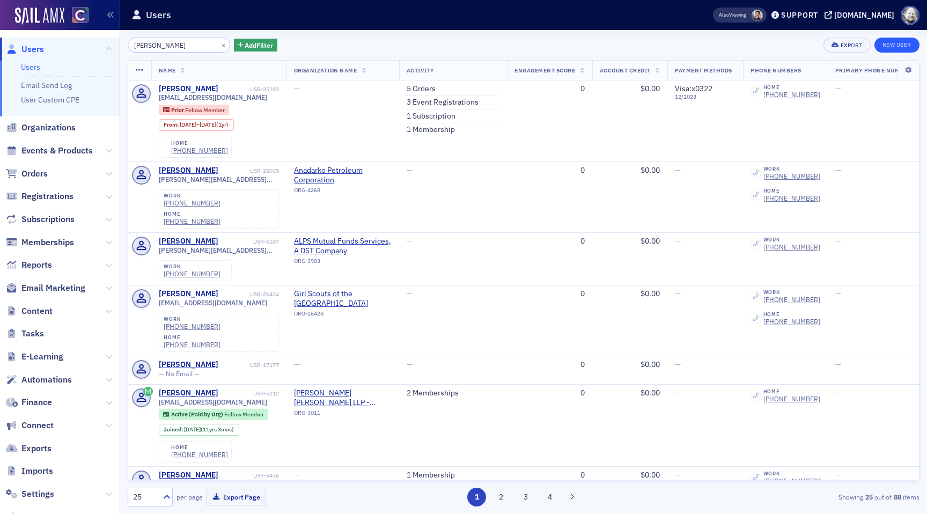
type input "[PERSON_NAME]"
click at [901, 43] on link "New User" at bounding box center [896, 45] width 45 height 15
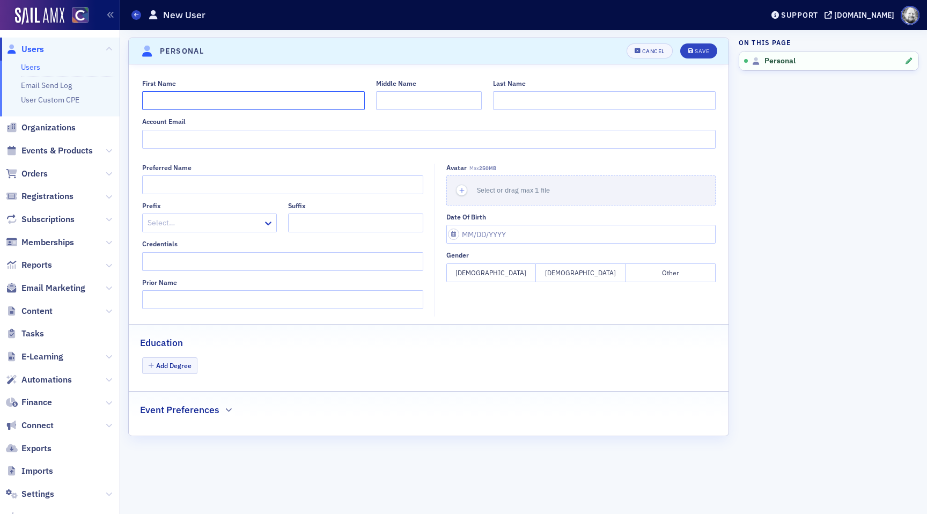
click at [262, 96] on input "First Name" at bounding box center [253, 100] width 223 height 19
type input "[PERSON_NAME]"
click at [697, 49] on div "Save" at bounding box center [701, 51] width 14 height 6
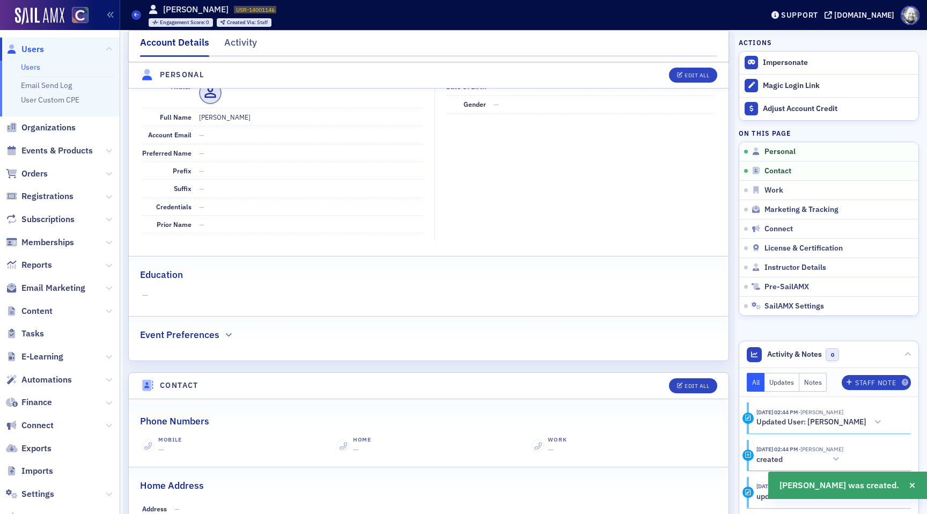
scroll to position [129, 0]
drag, startPoint x: 234, startPoint y: 9, endPoint x: 294, endPoint y: 10, distance: 59.5
click at [294, 9] on div "Users [PERSON_NAME] USR-14001146 14001146 Engagement Score : 0 Created Via : St…" at bounding box center [438, 14] width 615 height 31
copy span "USR-14001146"
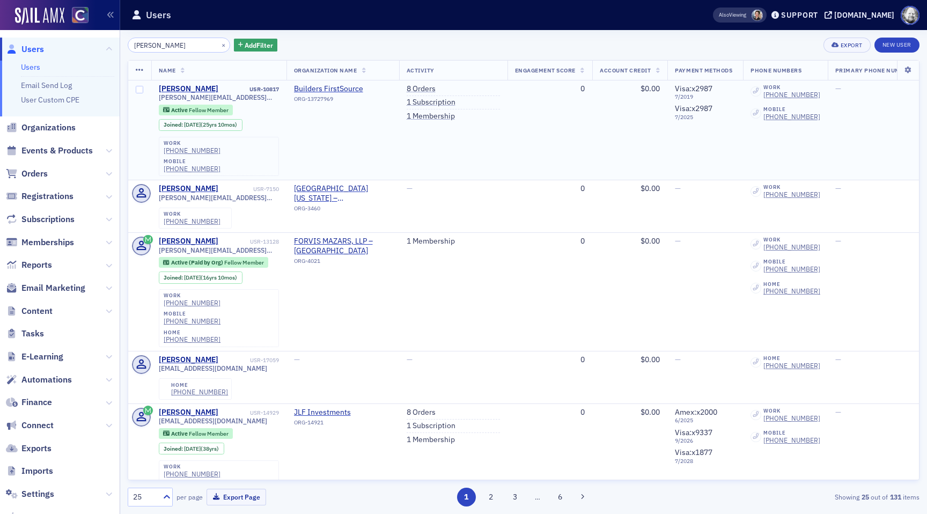
scroll to position [13, 0]
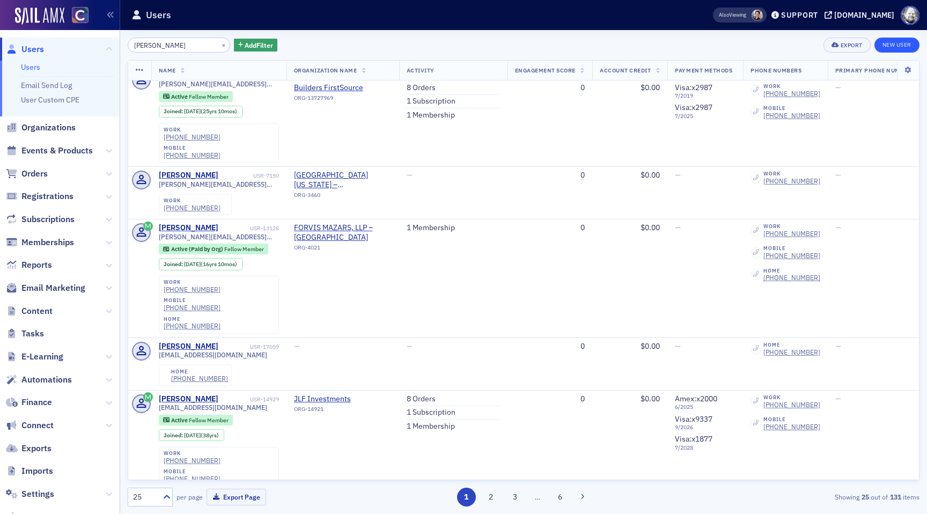
type input "[PERSON_NAME]"
click at [885, 39] on link "New User" at bounding box center [896, 45] width 45 height 15
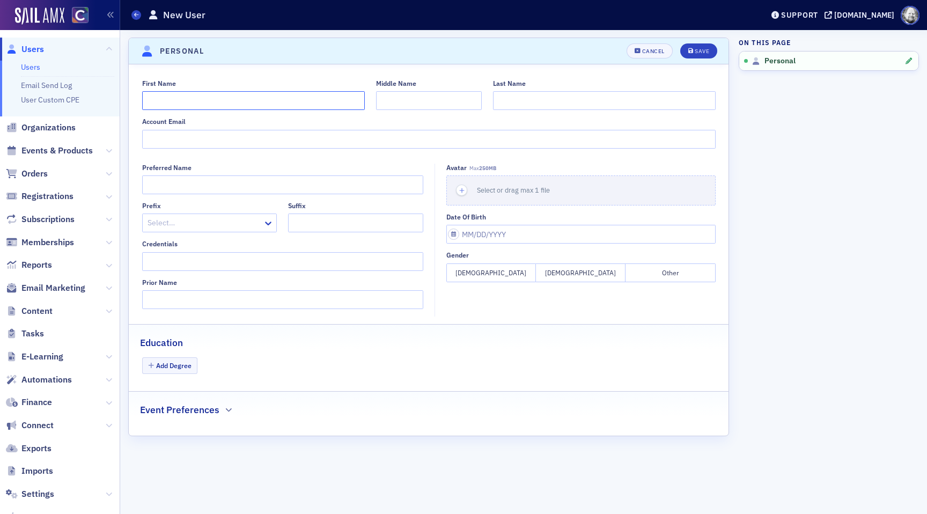
click at [239, 102] on input "First Name" at bounding box center [253, 100] width 223 height 19
type input "[PERSON_NAME]"
paste input "[PERSON_NAME]"
type input "[PERSON_NAME]"
click at [694, 37] on div "Scroll to Personal Personal Unsaved changes Cancel Save First Name [PERSON_NAME…" at bounding box center [428, 272] width 601 height 484
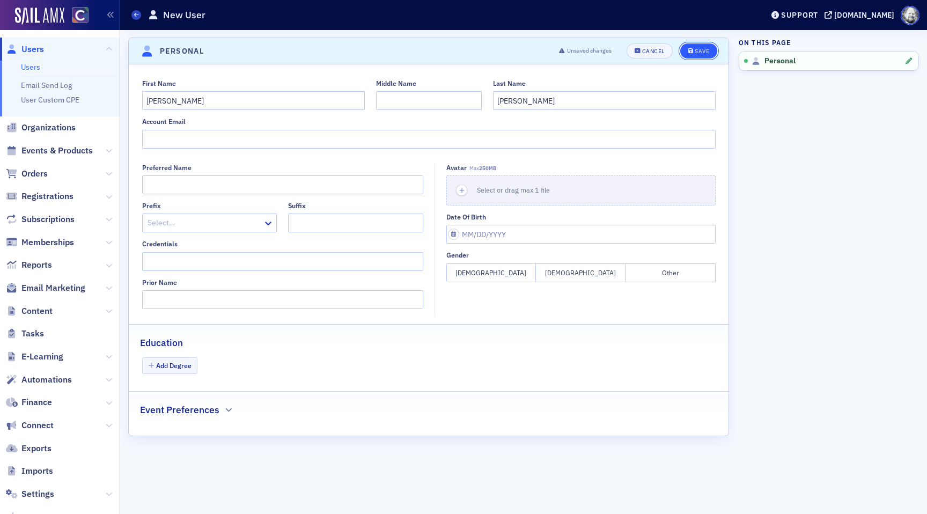
click at [690, 47] on button "Save" at bounding box center [698, 50] width 37 height 15
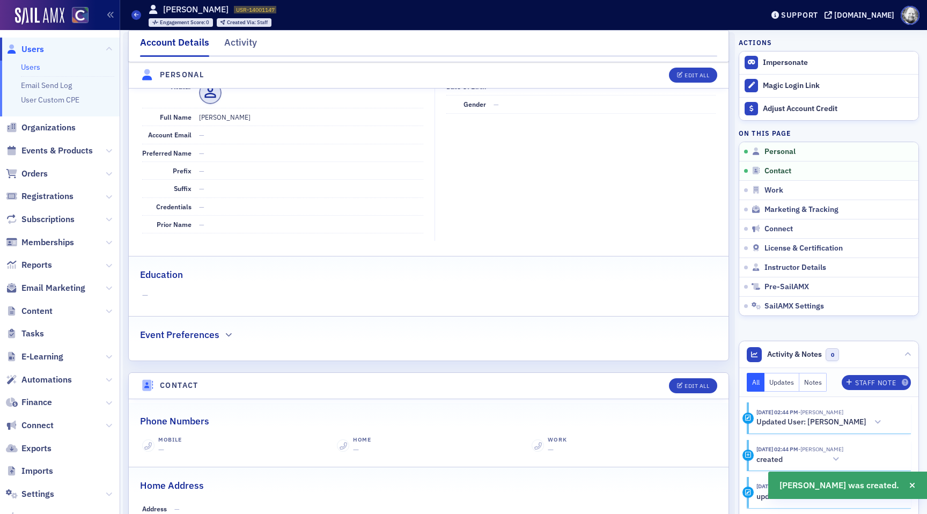
scroll to position [129, 0]
drag, startPoint x: 219, startPoint y: 9, endPoint x: 270, endPoint y: 9, distance: 51.5
click at [270, 9] on div "[PERSON_NAME] USR-14001147 14001147 Engagement Score : 0 Created Via : Staff" at bounding box center [213, 15] width 128 height 24
copy span "USR-14001147"
